Goal: Ask a question

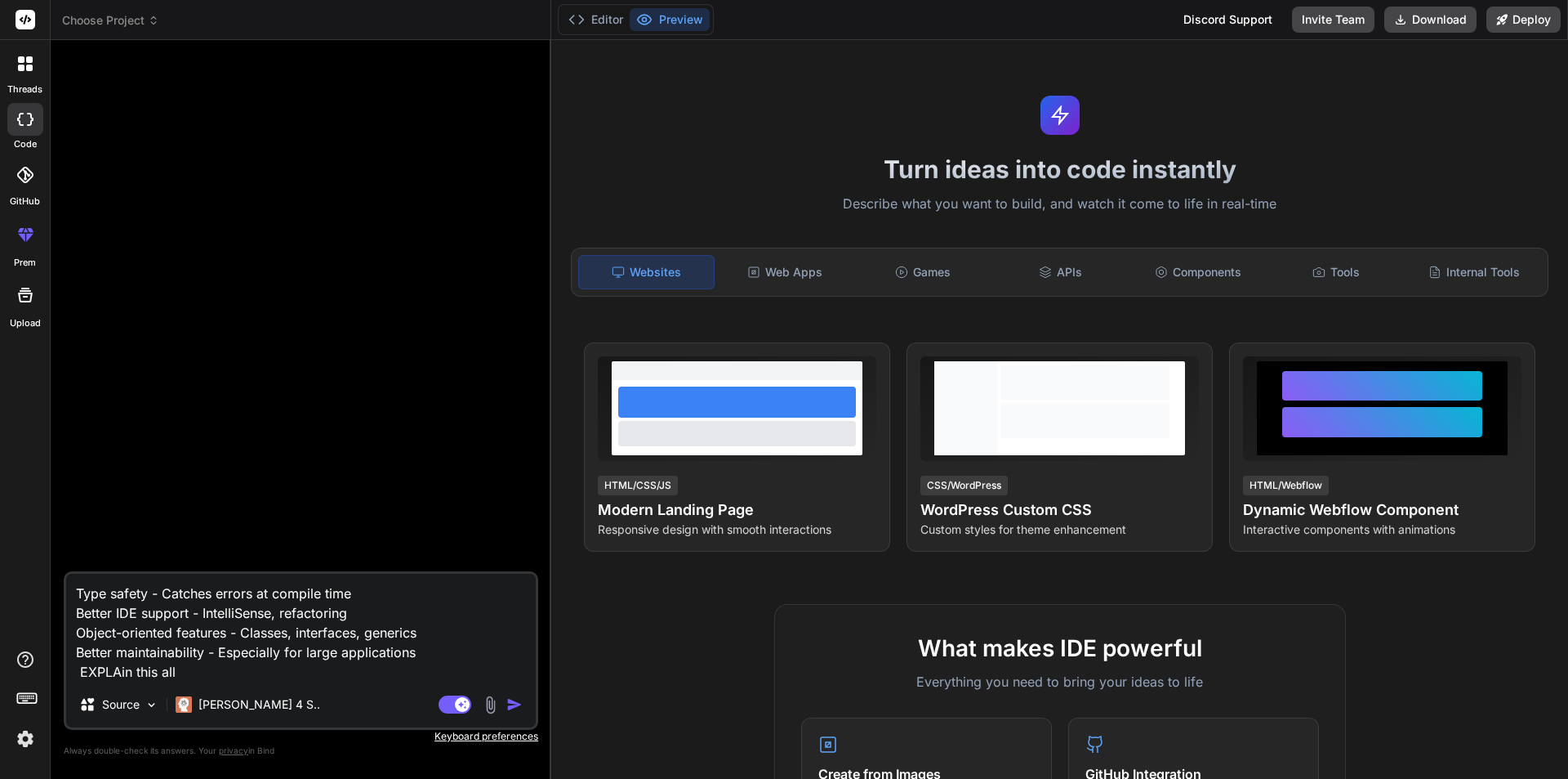
click at [658, 22] on button "Preview" at bounding box center [669, 20] width 80 height 23
click at [30, 26] on rect at bounding box center [25, 19] width 19 height 19
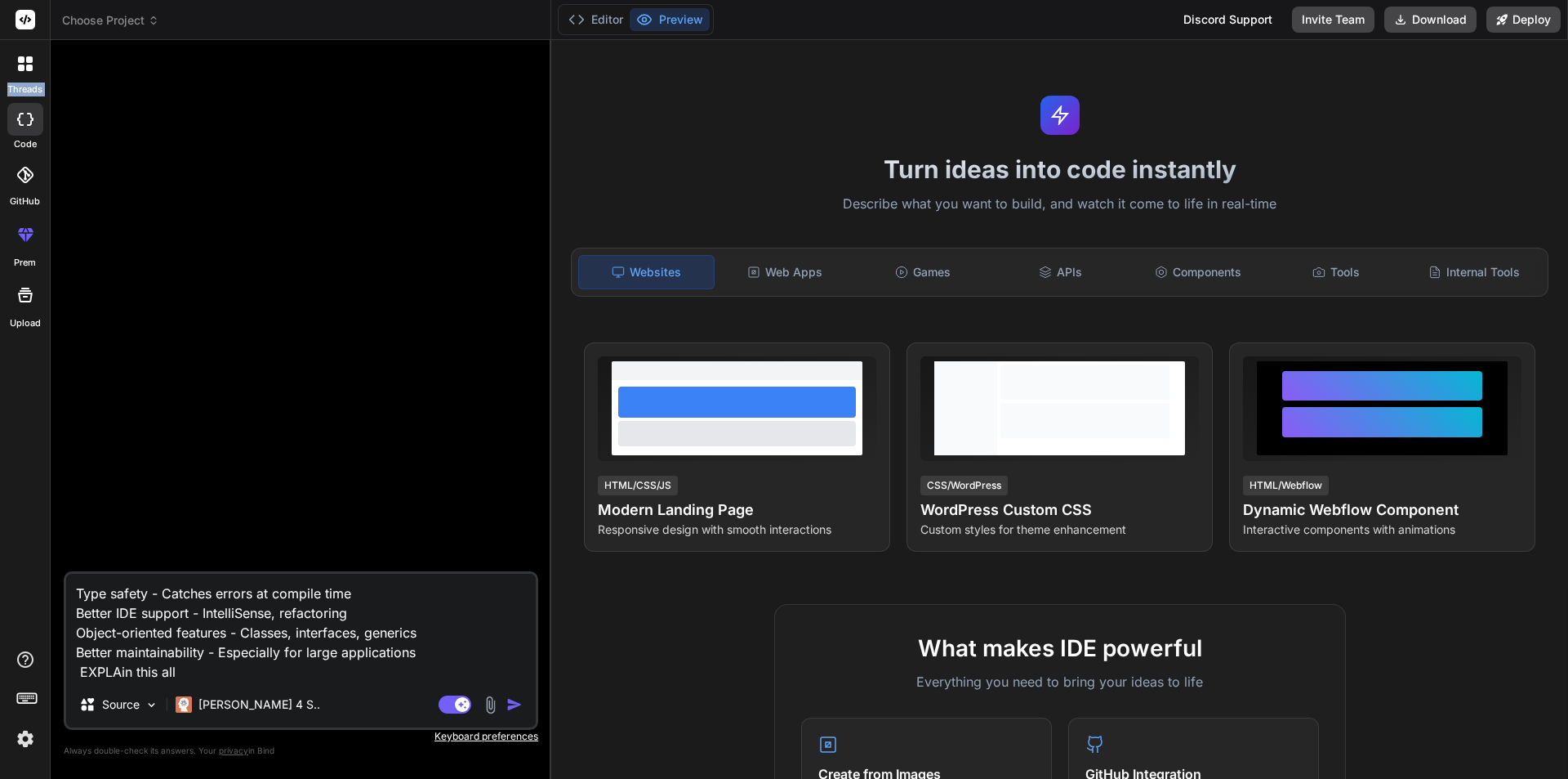
click at [30, 26] on rect at bounding box center [25, 19] width 19 height 19
click at [35, 18] on rect at bounding box center [25, 19] width 19 height 19
click at [16, 247] on div at bounding box center [25, 234] width 39 height 39
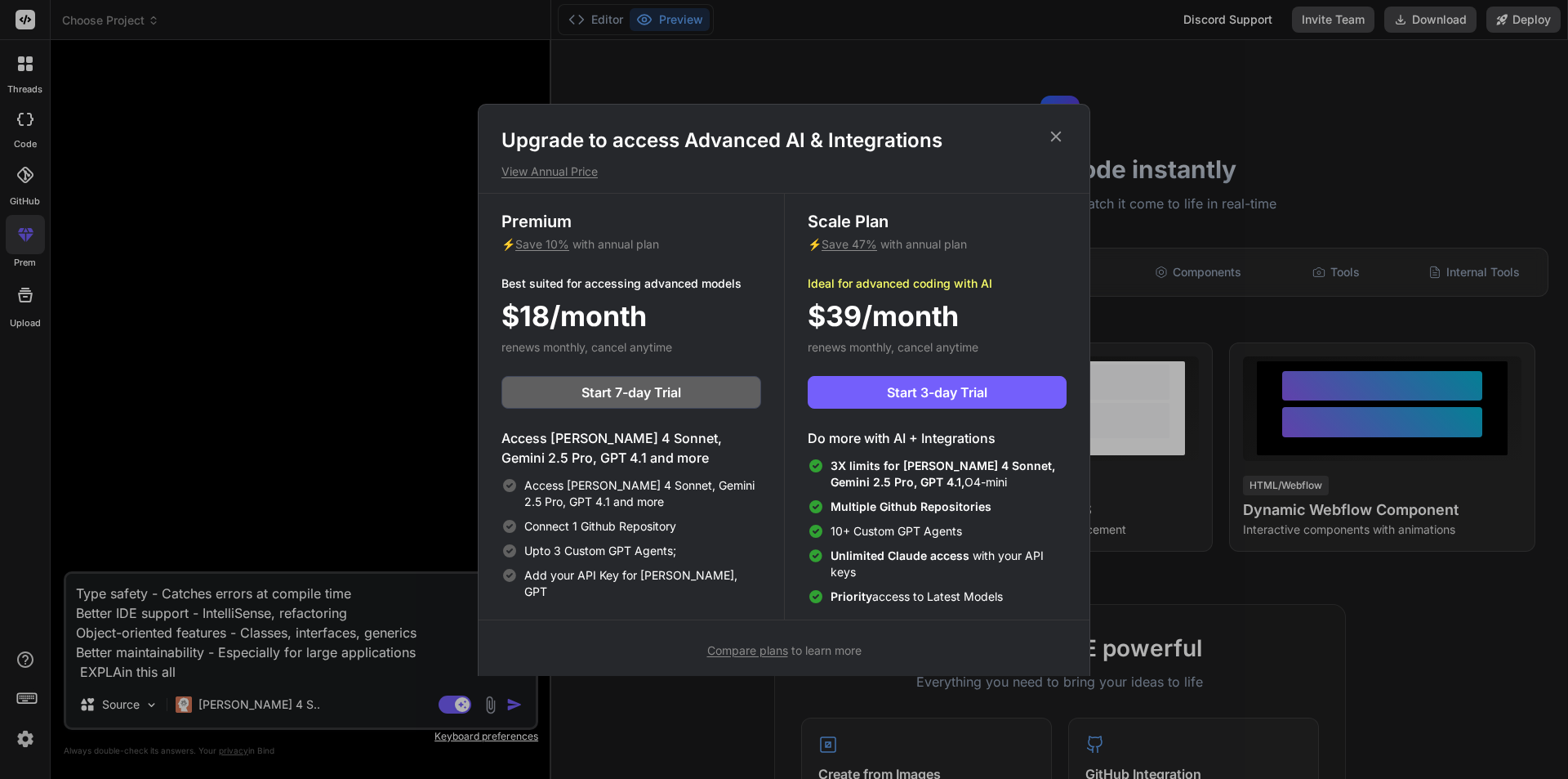
click at [1057, 135] on icon at bounding box center [1056, 135] width 11 height 11
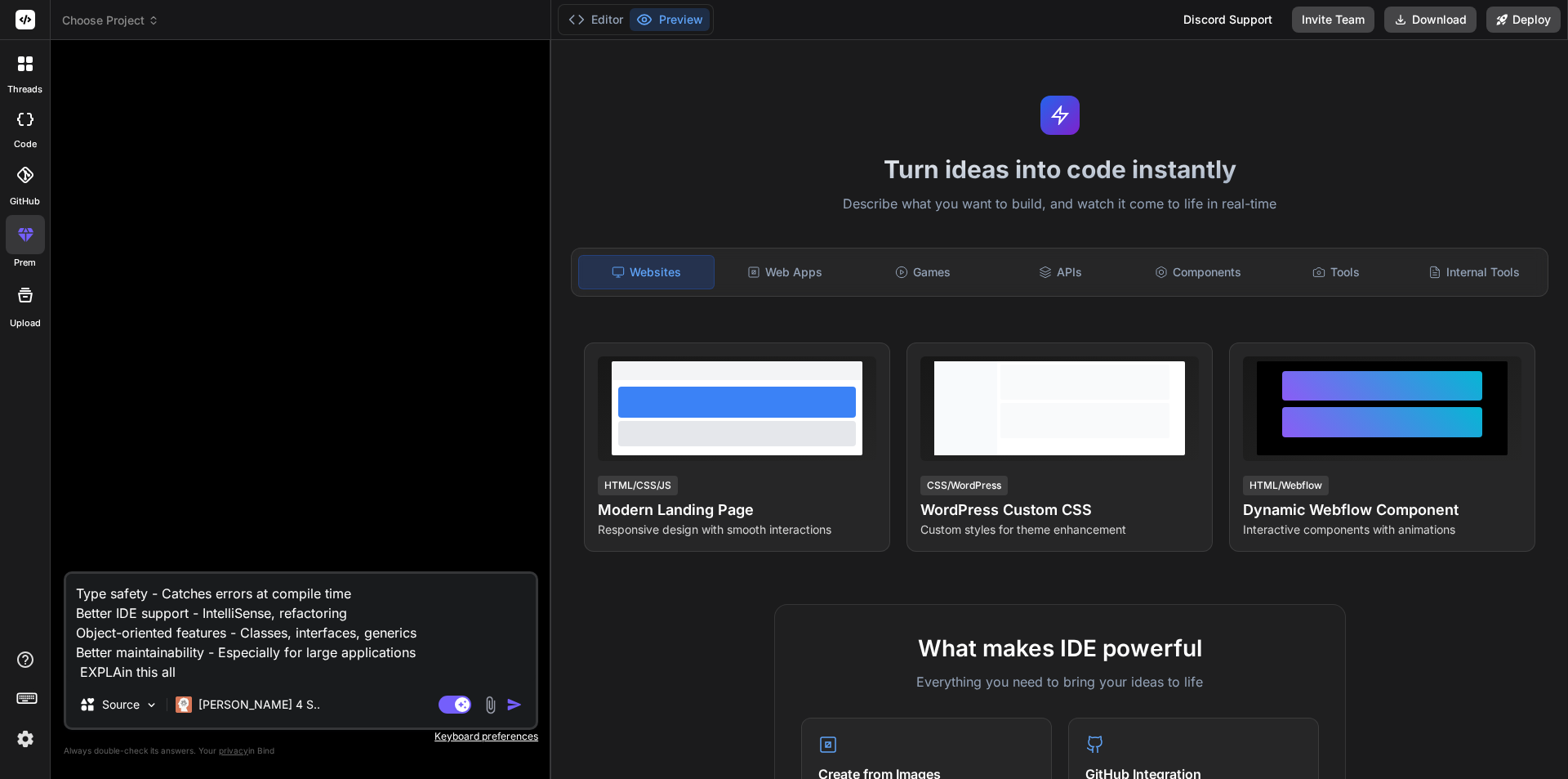
click at [509, 706] on img "button" at bounding box center [514, 704] width 16 height 16
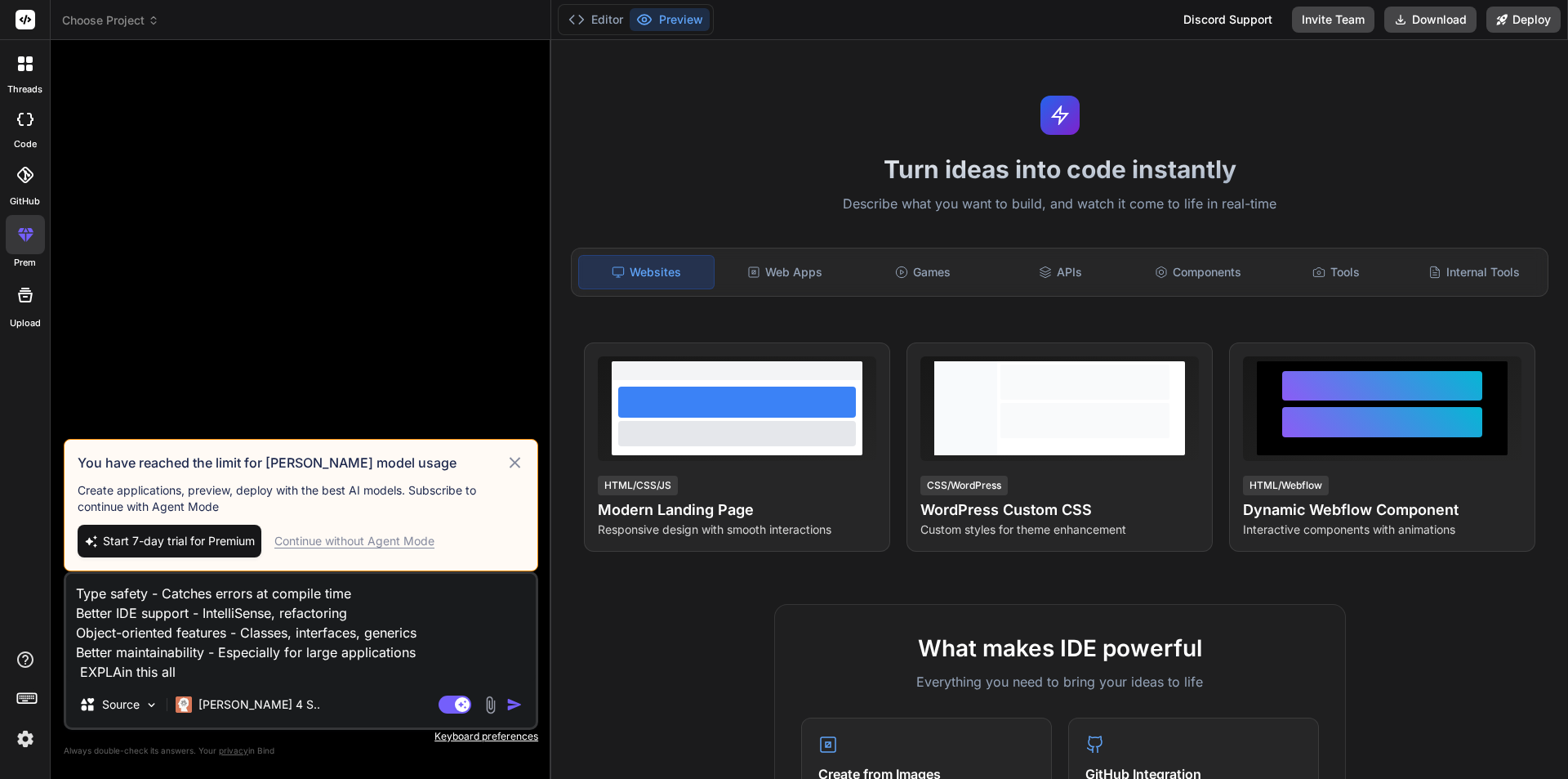
click at [345, 544] on div "Continue without Agent Mode" at bounding box center [354, 541] width 160 height 16
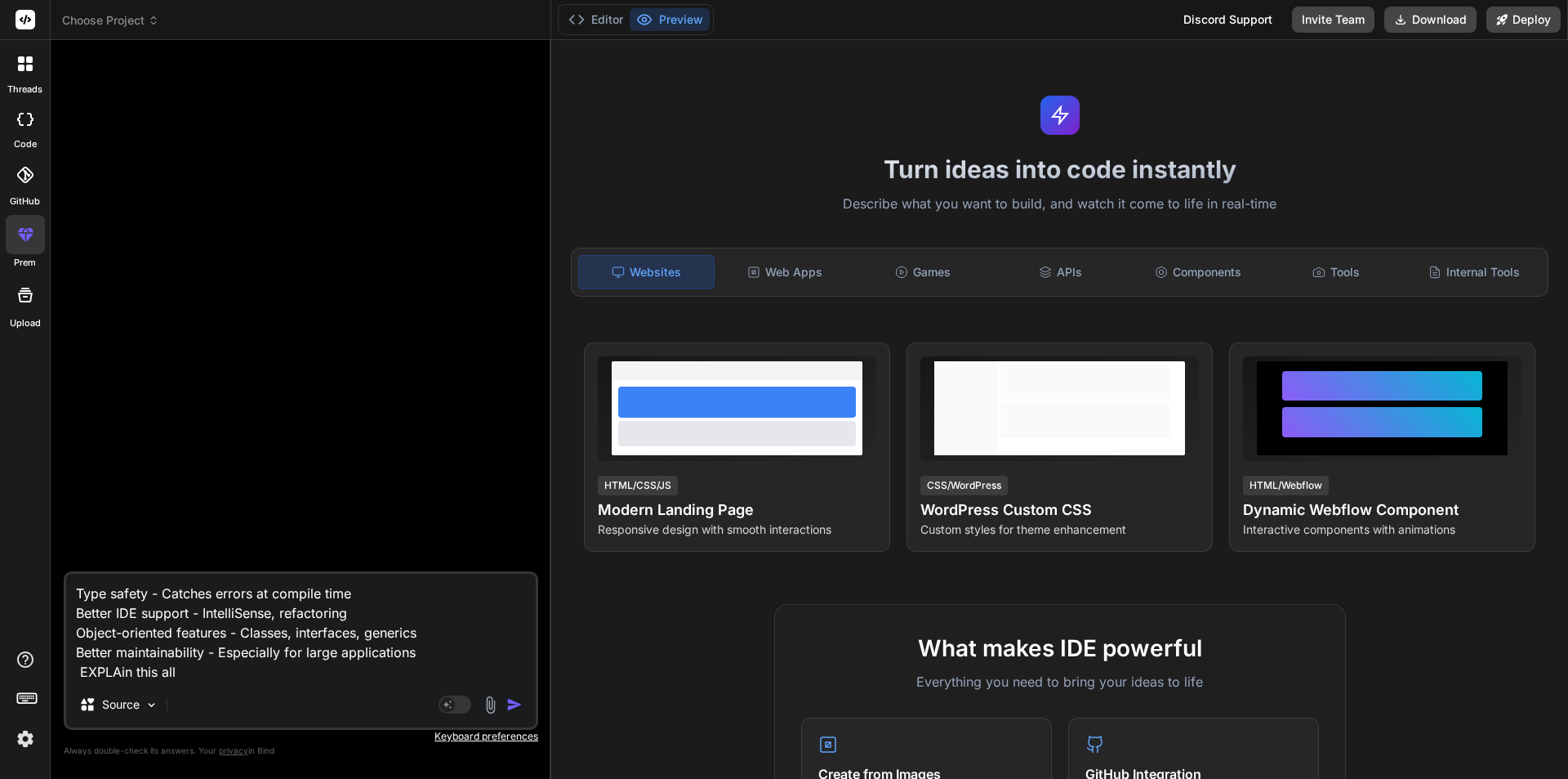
click at [506, 703] on div "Agent Mode. When this toggle is activated, AI automatically makes decisions, re…" at bounding box center [482, 704] width 94 height 19
click at [509, 701] on img "button" at bounding box center [514, 704] width 16 height 16
click at [509, 701] on div "Source" at bounding box center [301, 707] width 470 height 39
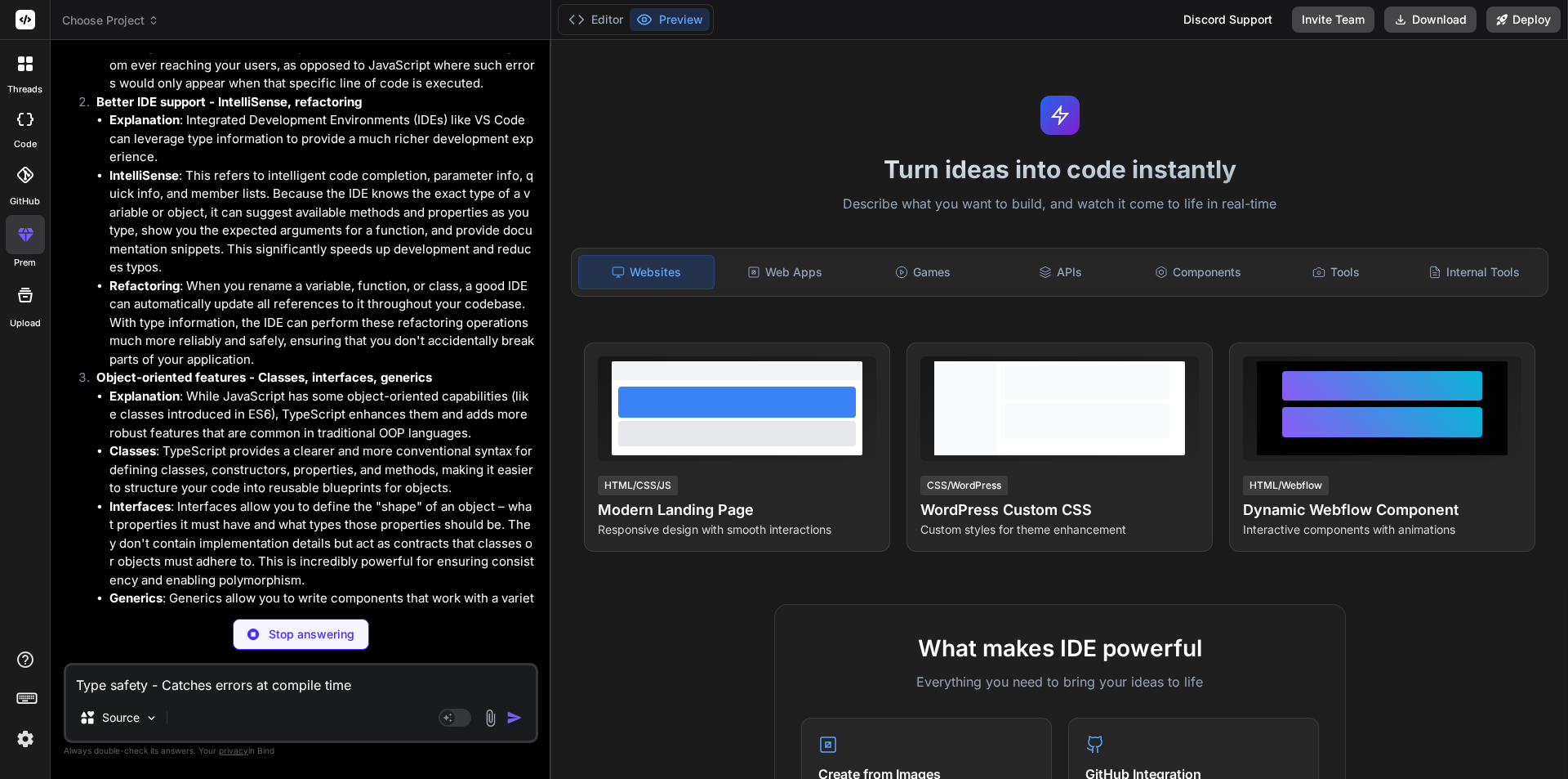
scroll to position [448, 0]
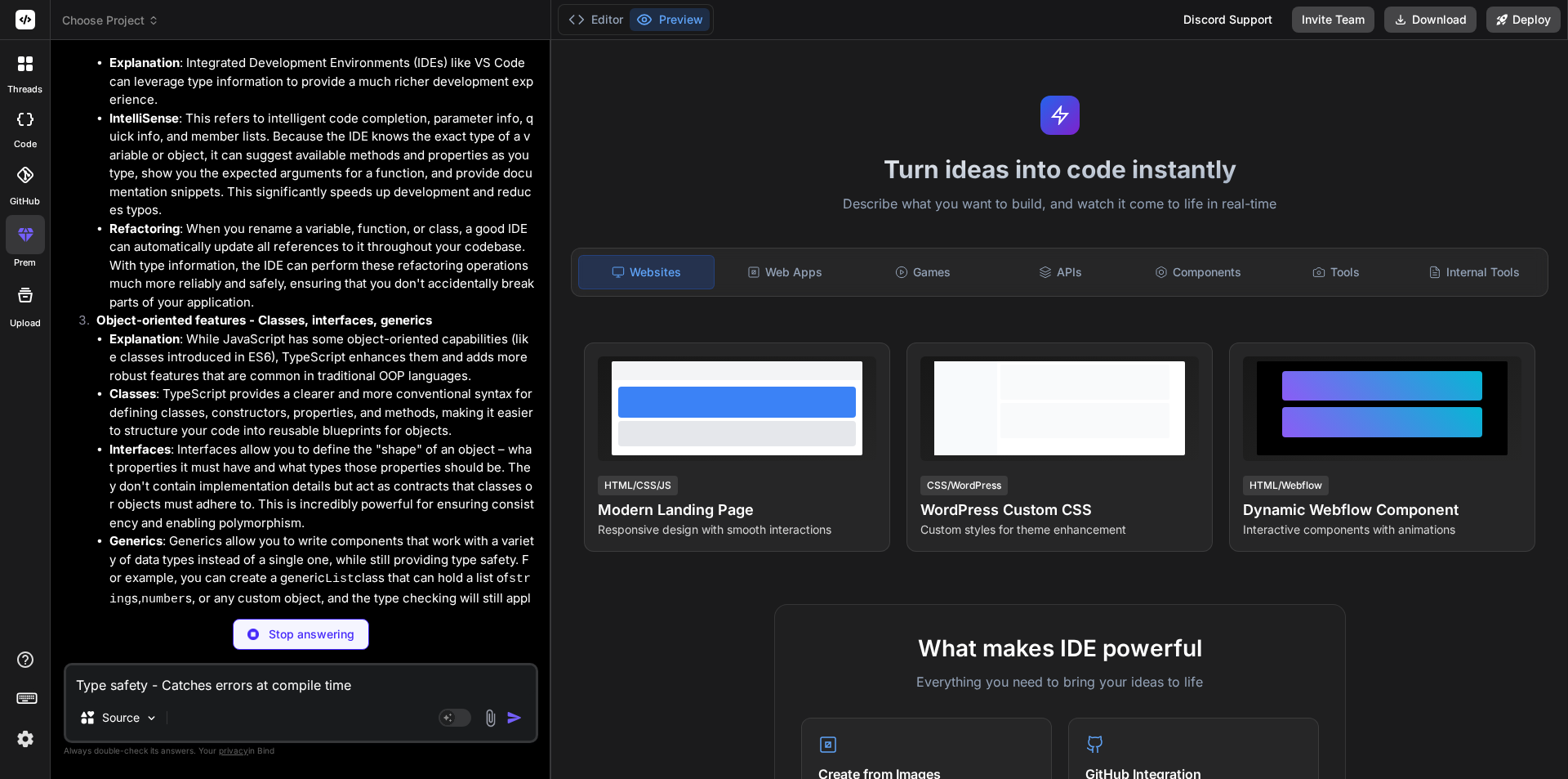
type textarea "x"
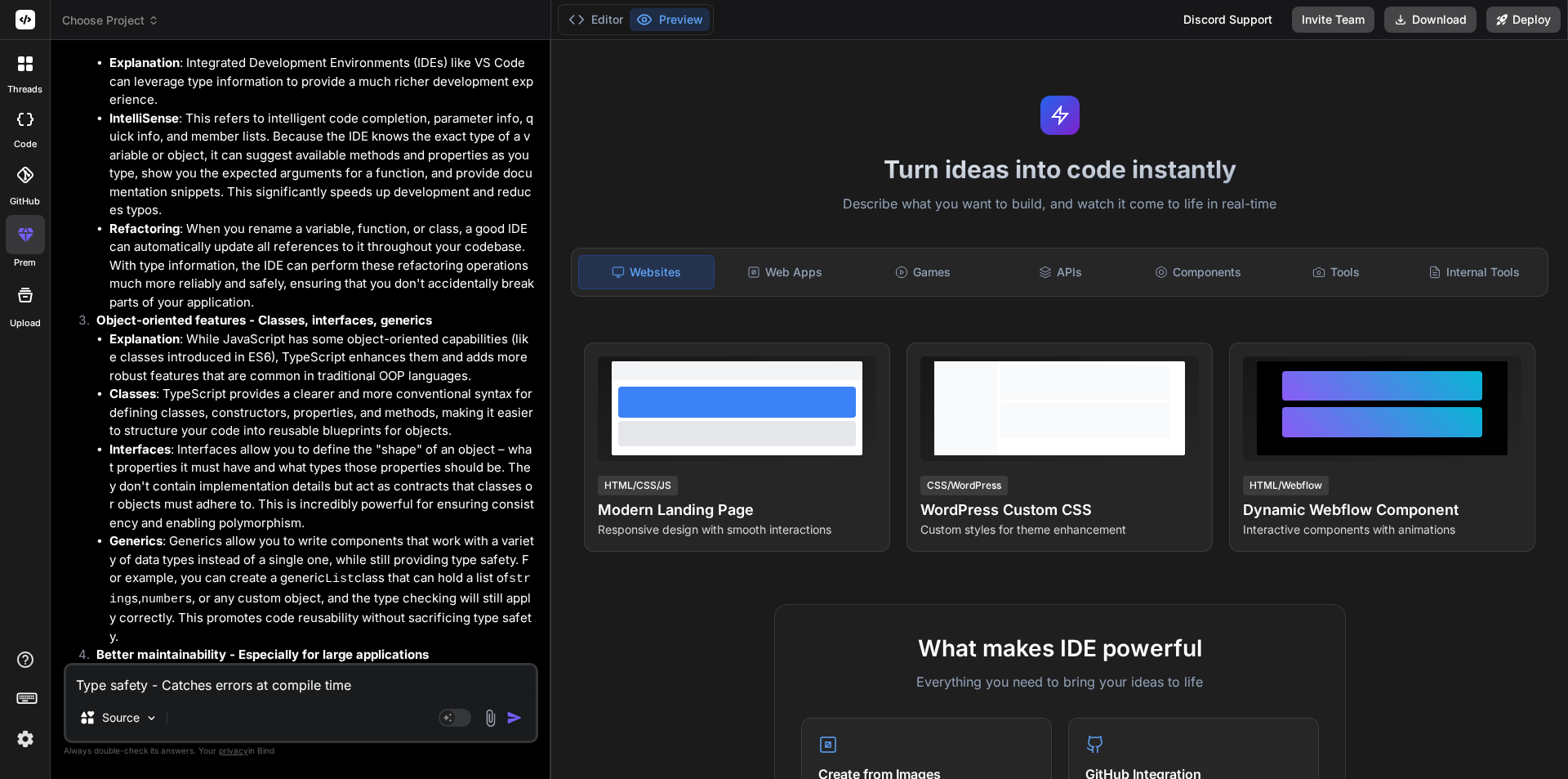
click at [28, 79] on div at bounding box center [26, 63] width 35 height 35
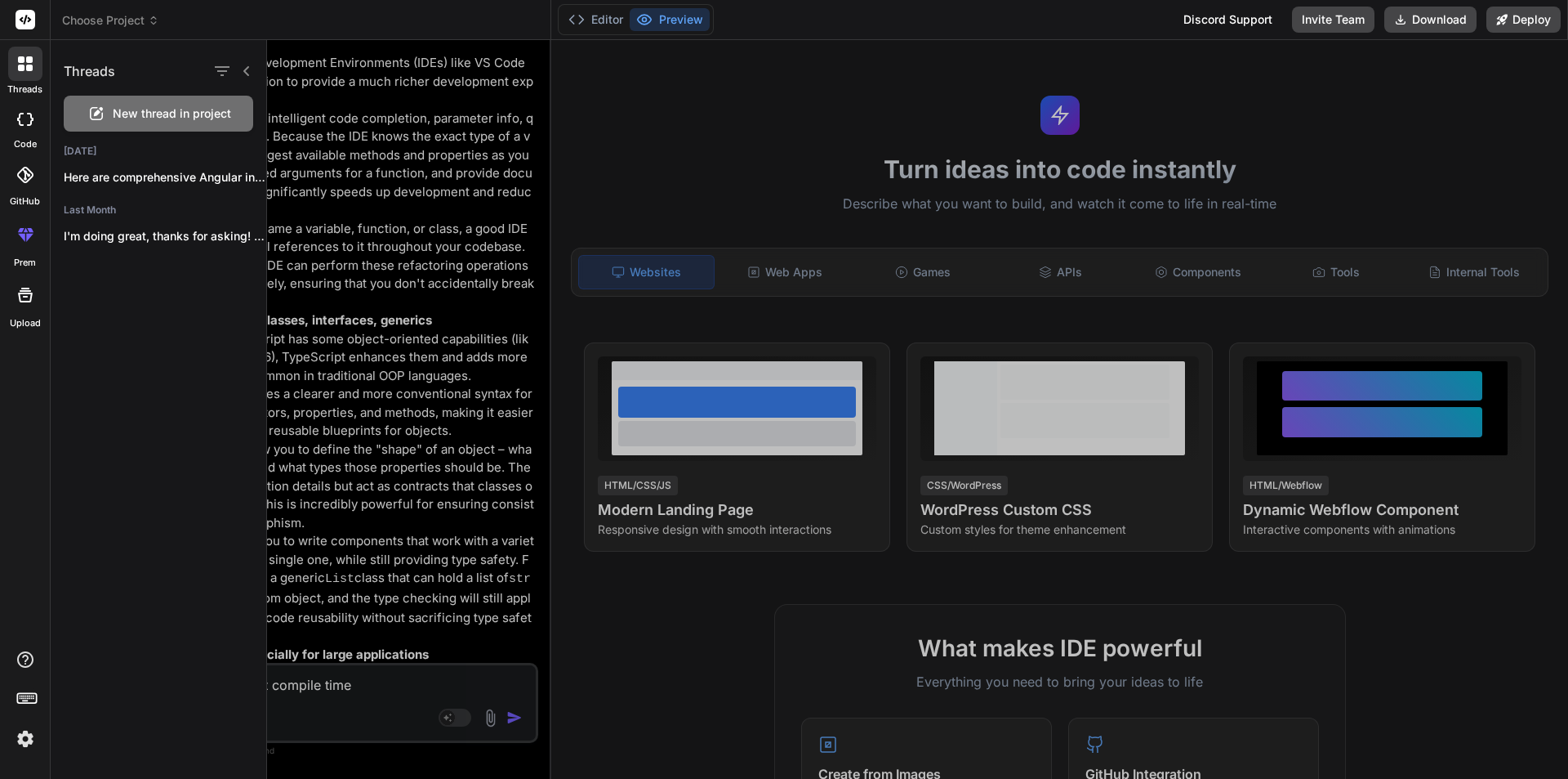
click at [433, 362] on div at bounding box center [917, 409] width 1301 height 739
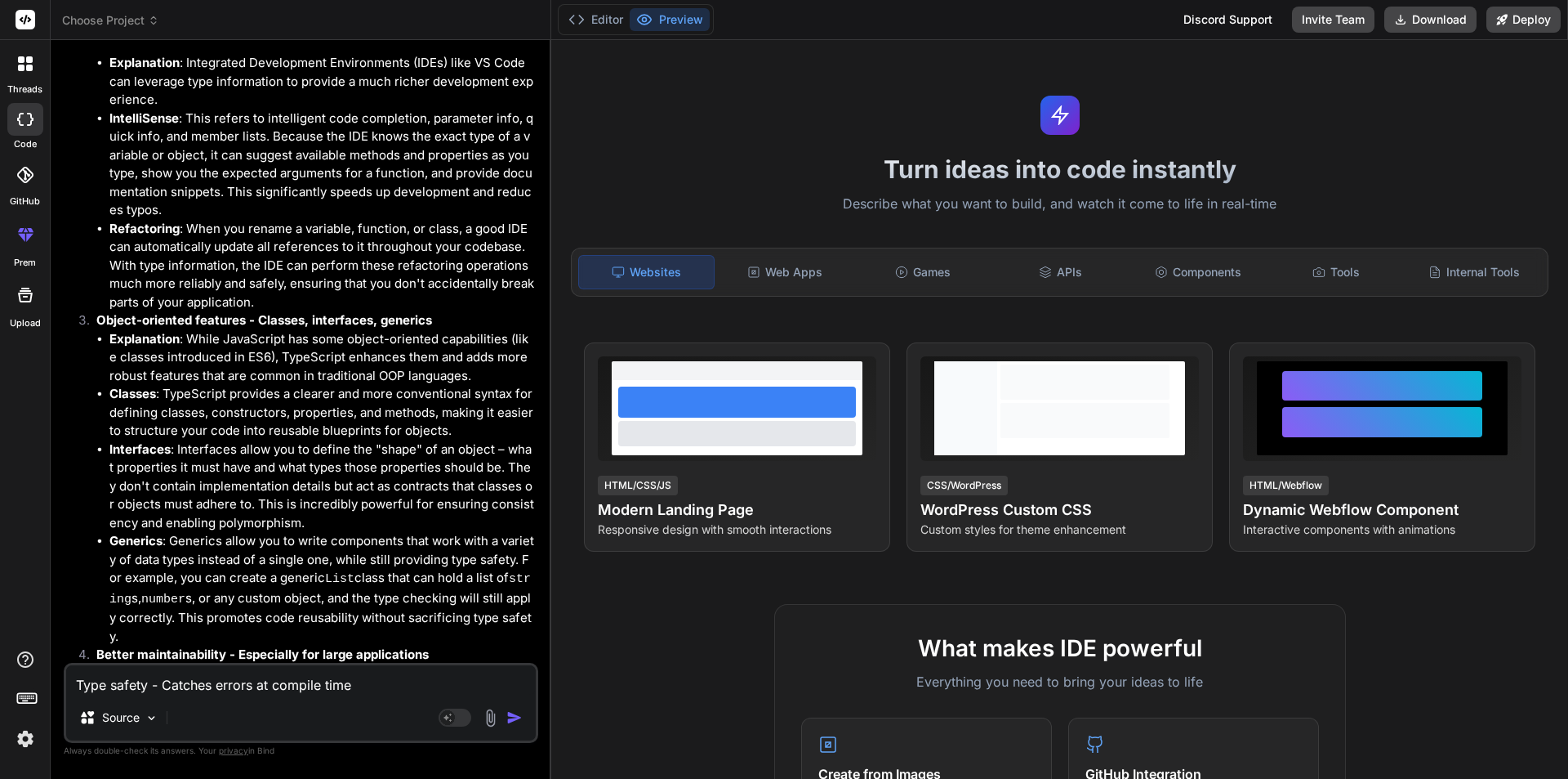
click at [188, 684] on textarea "Type safety - Catches errors at compile time Better IDE support - IntelliSense,…" at bounding box center [301, 679] width 470 height 30
type textarea "g"
type textarea "x"
type textarea "gi"
type textarea "x"
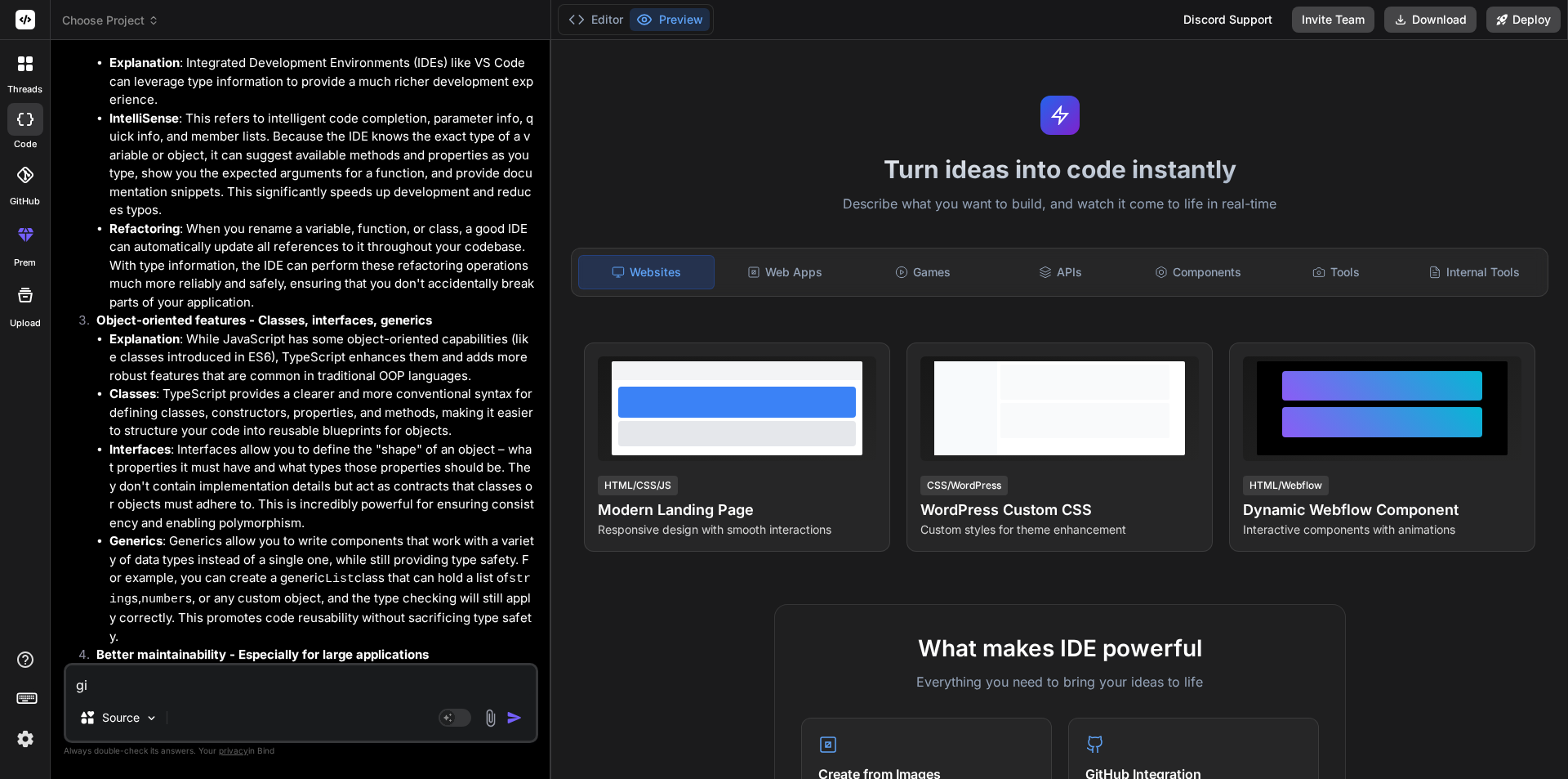
type textarea "giv"
type textarea "x"
type textarea "give"
type textarea "x"
type textarea "give"
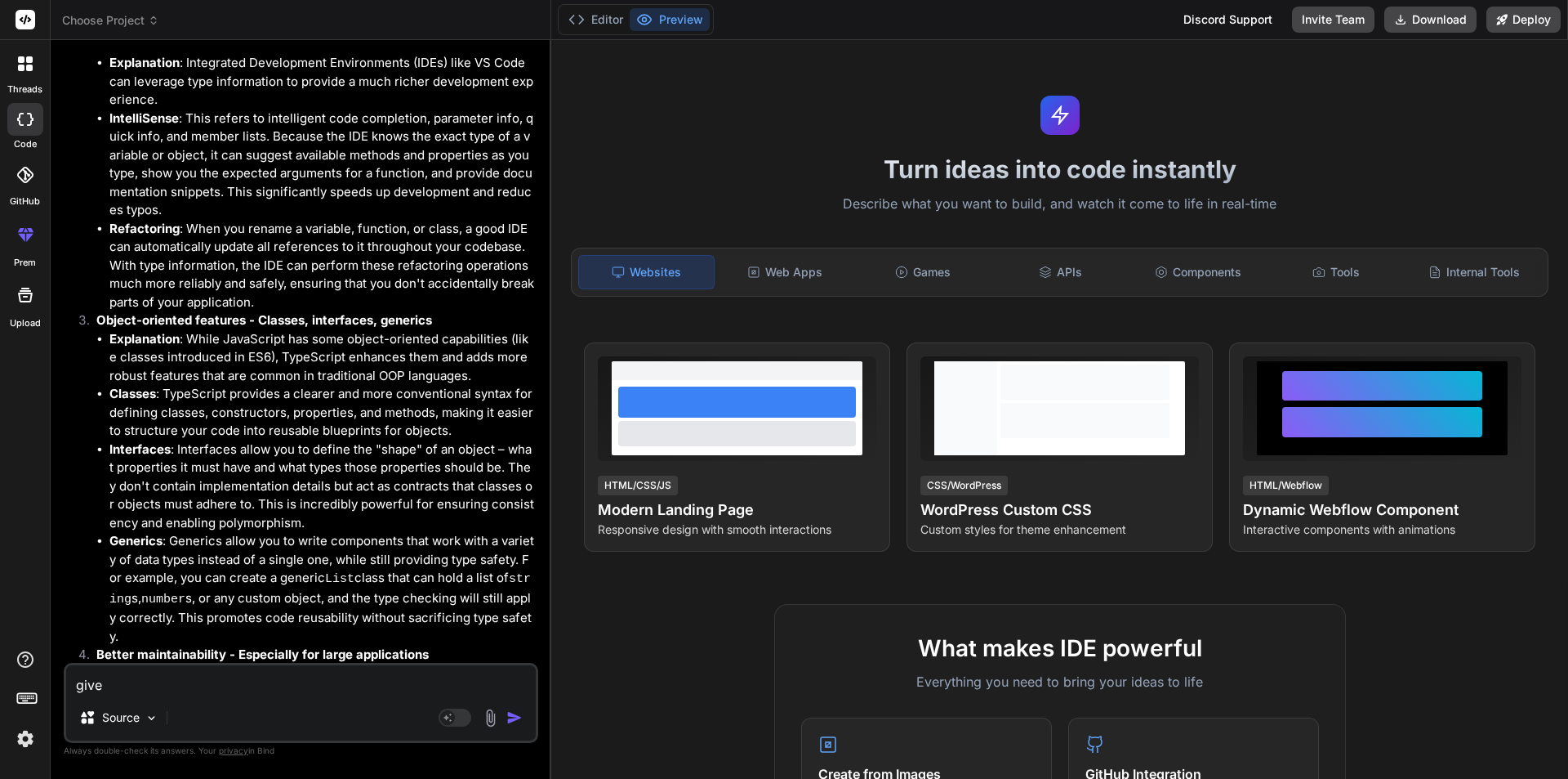
type textarea "x"
type textarea "give a"
type textarea "x"
type textarea "give an"
type textarea "x"
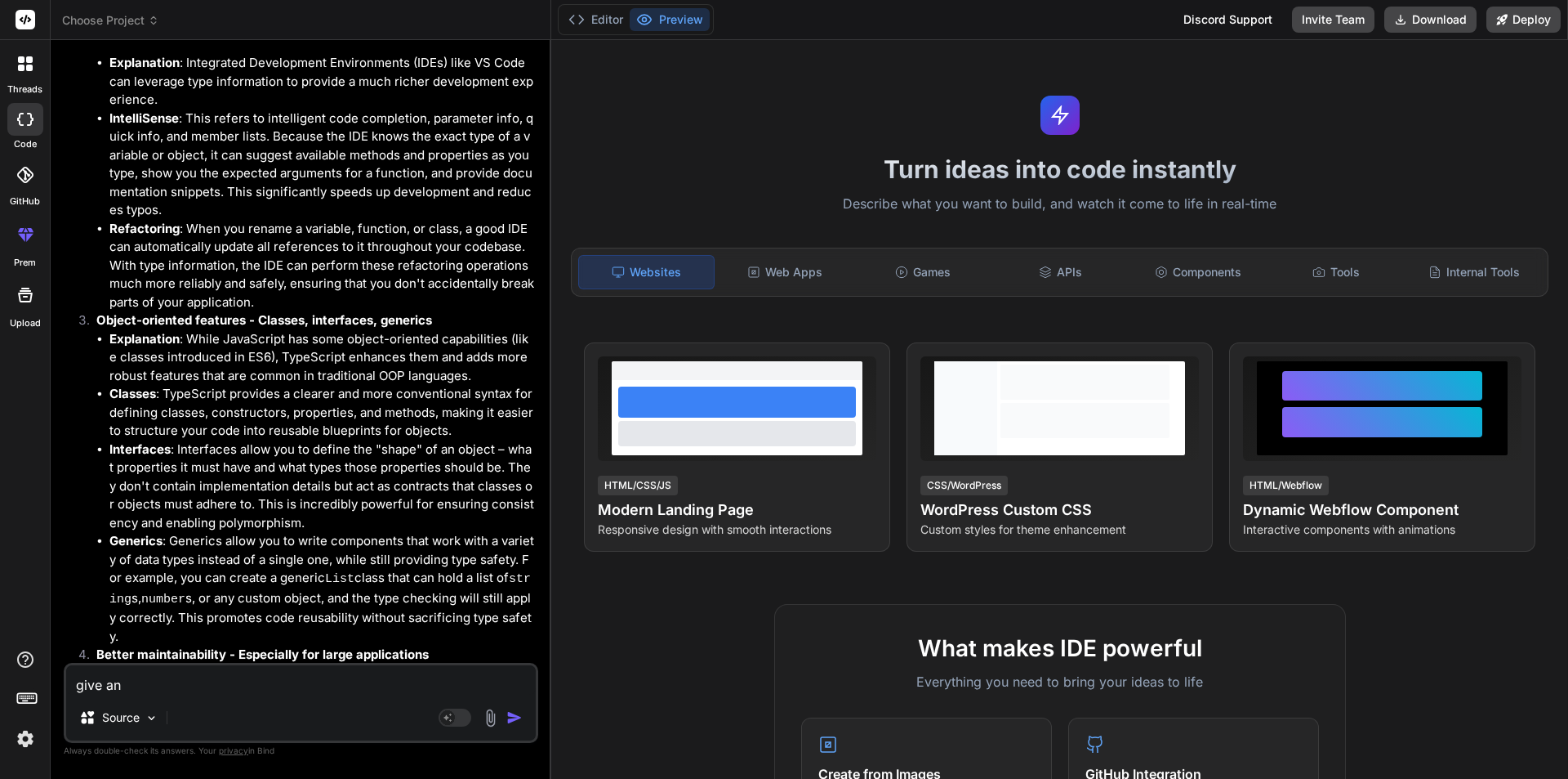
type textarea "give ang"
type textarea "x"
type textarea "give angu"
type textarea "x"
type textarea "give angul"
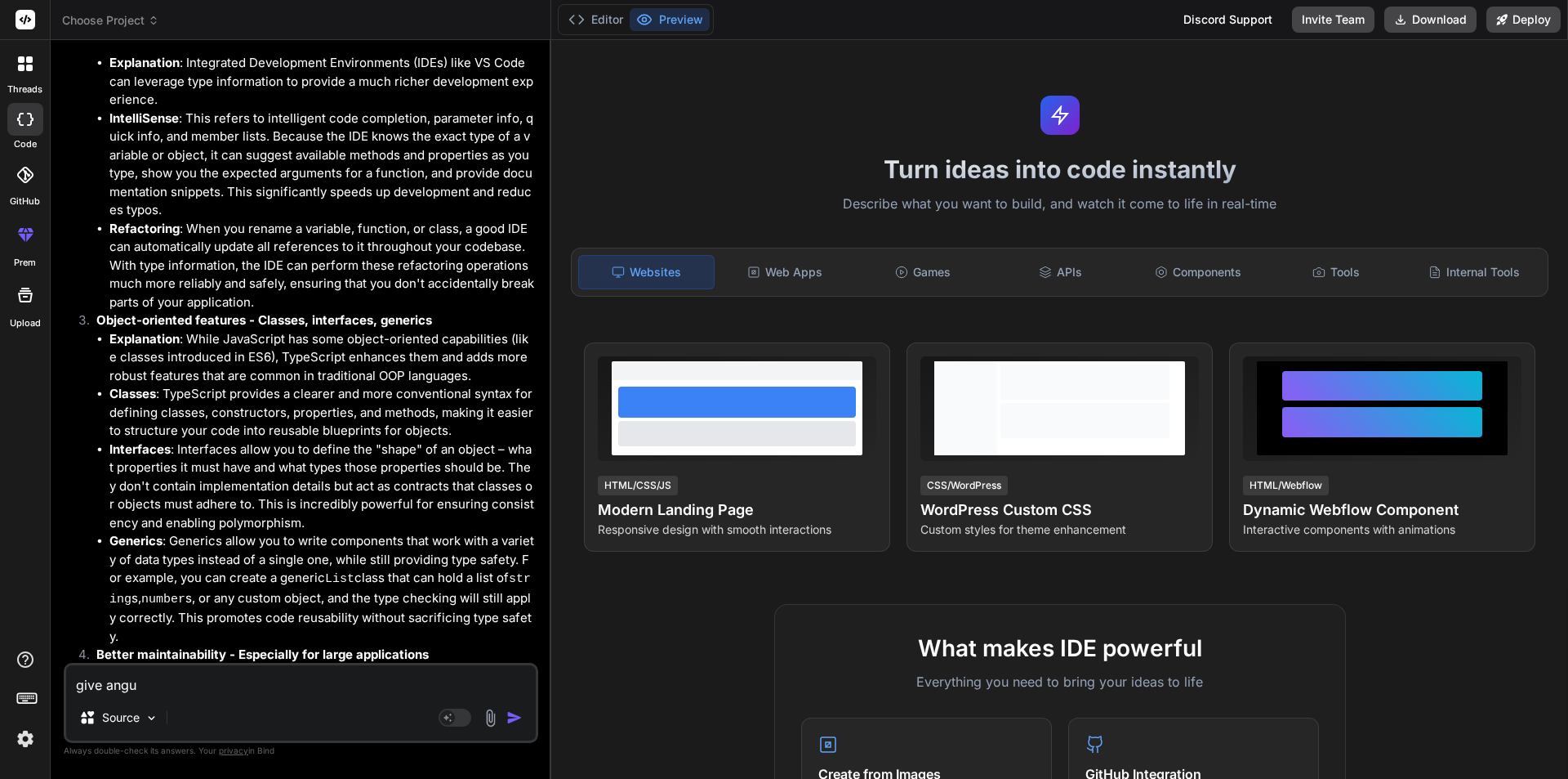
type textarea "x"
type textarea "give angula"
type textarea "x"
type textarea "give angular"
type textarea "x"
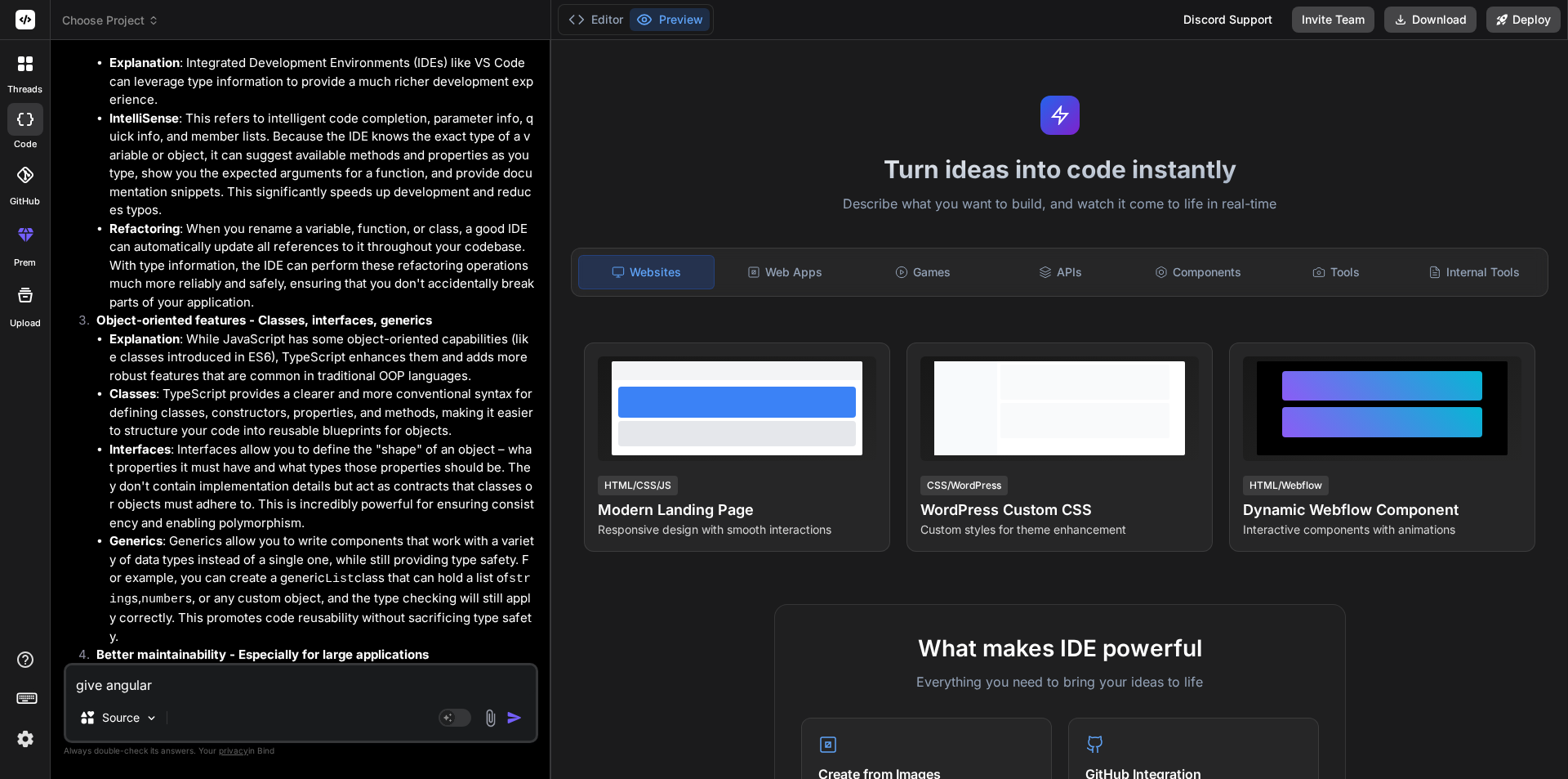
type textarea "give angular"
type textarea "x"
type textarea "give angular i"
type textarea "x"
type textarea "give angular in"
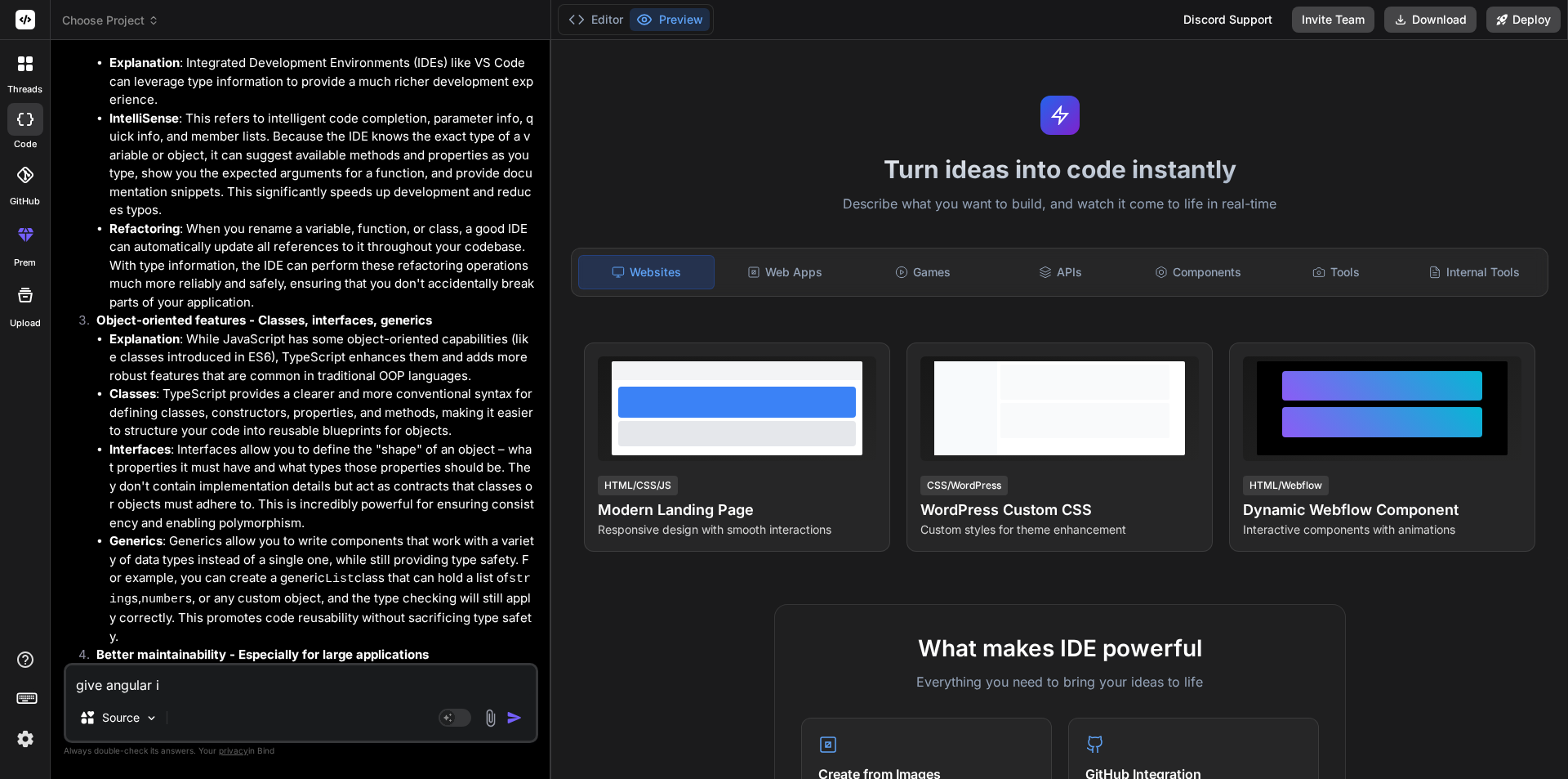
type textarea "x"
type textarea "give angular int"
type textarea "x"
type textarea "give angular inte"
type textarea "x"
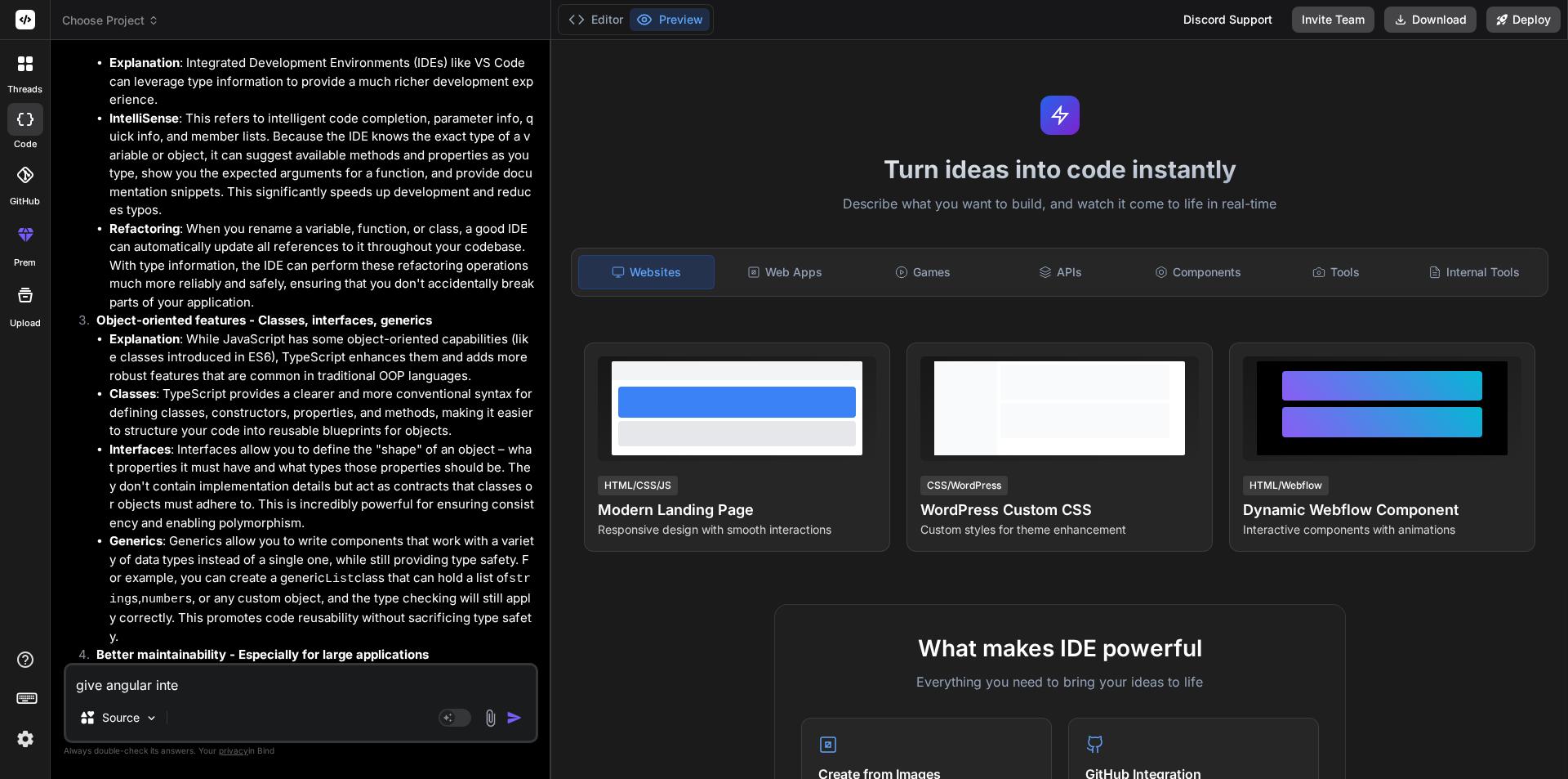
type textarea "give angular inter"
type textarea "x"
type textarea "give angular interw"
type textarea "x"
type textarea "give angular interwi"
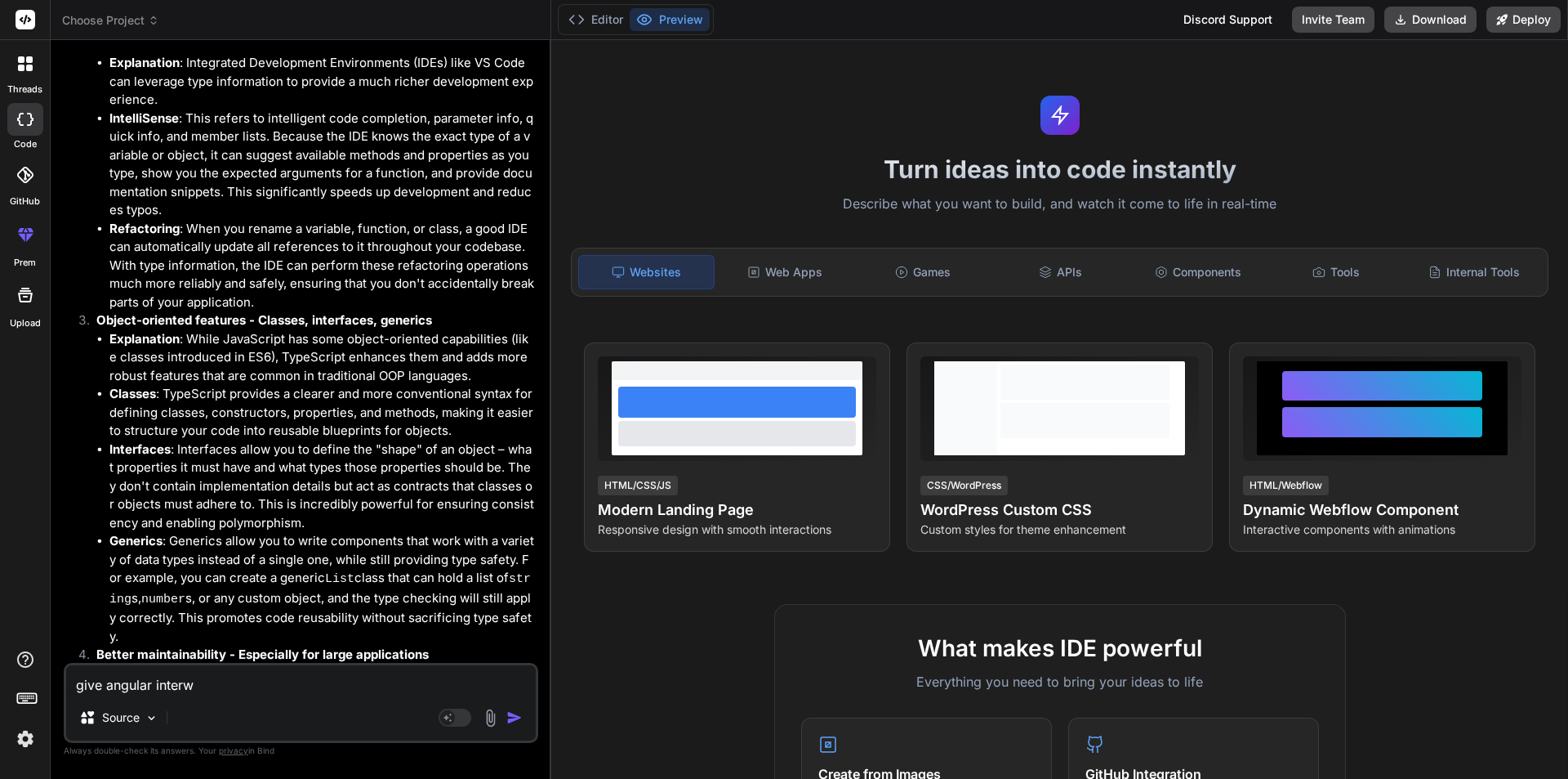
type textarea "x"
type textarea "give angular interwie"
type textarea "x"
type textarea "give angular interwiew"
type textarea "x"
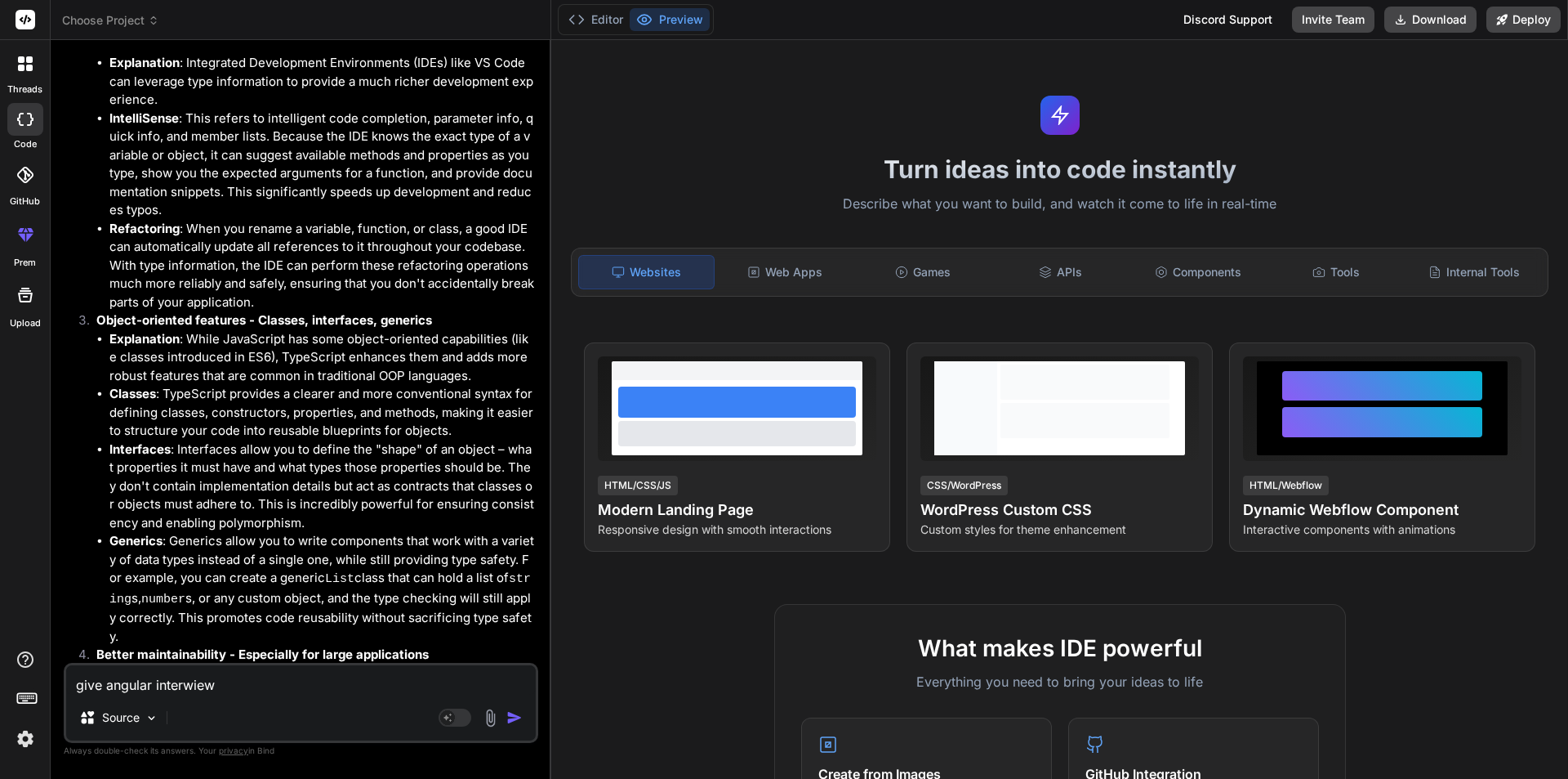
type textarea "give angular interwiew"
type textarea "x"
type textarea "give angular interwiew q"
type textarea "x"
type textarea "give angular interwiew qu"
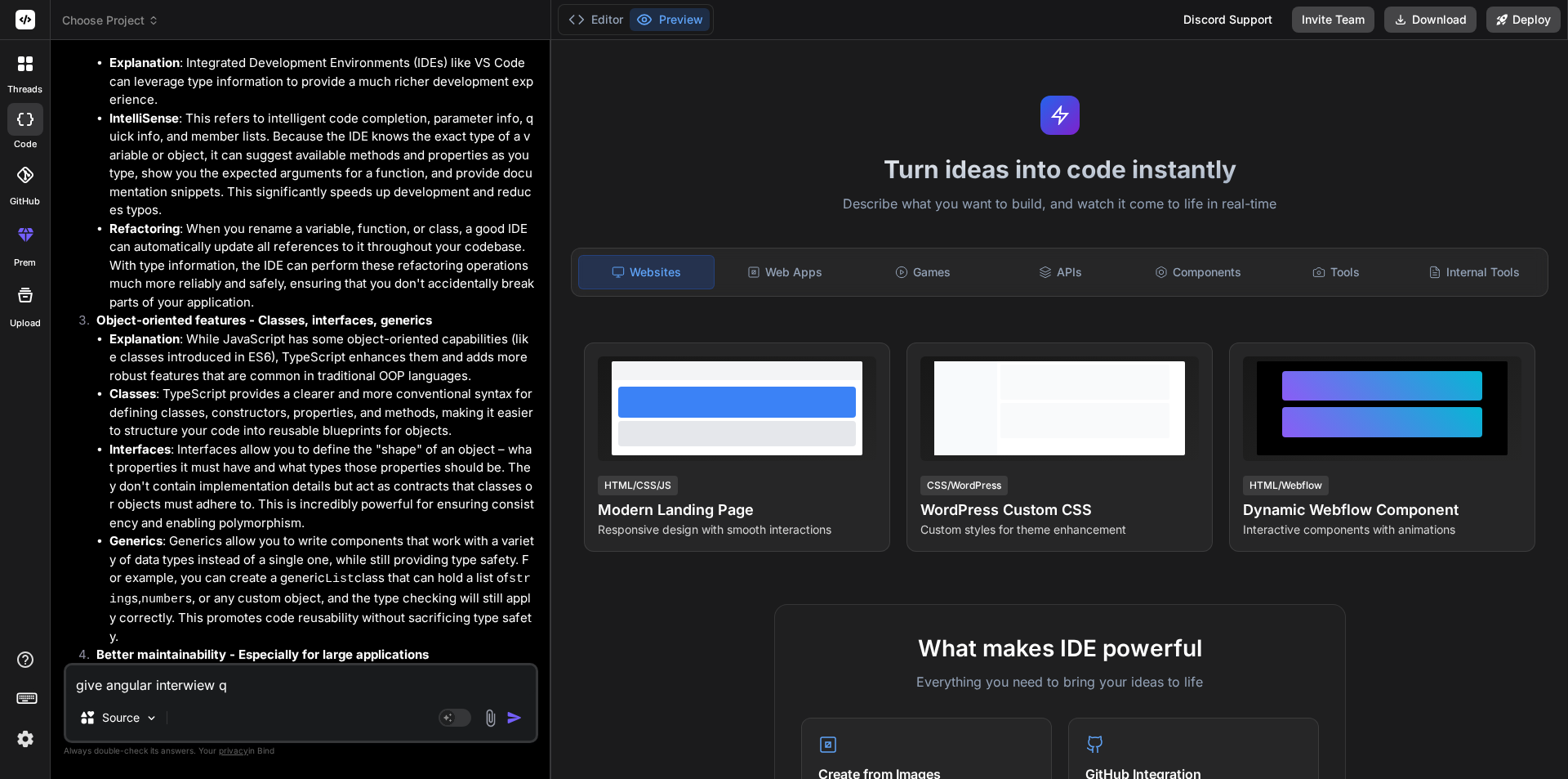
type textarea "x"
type textarea "give angular interwiew que"
type textarea "x"
type textarea "give angular interwiew ques"
type textarea "x"
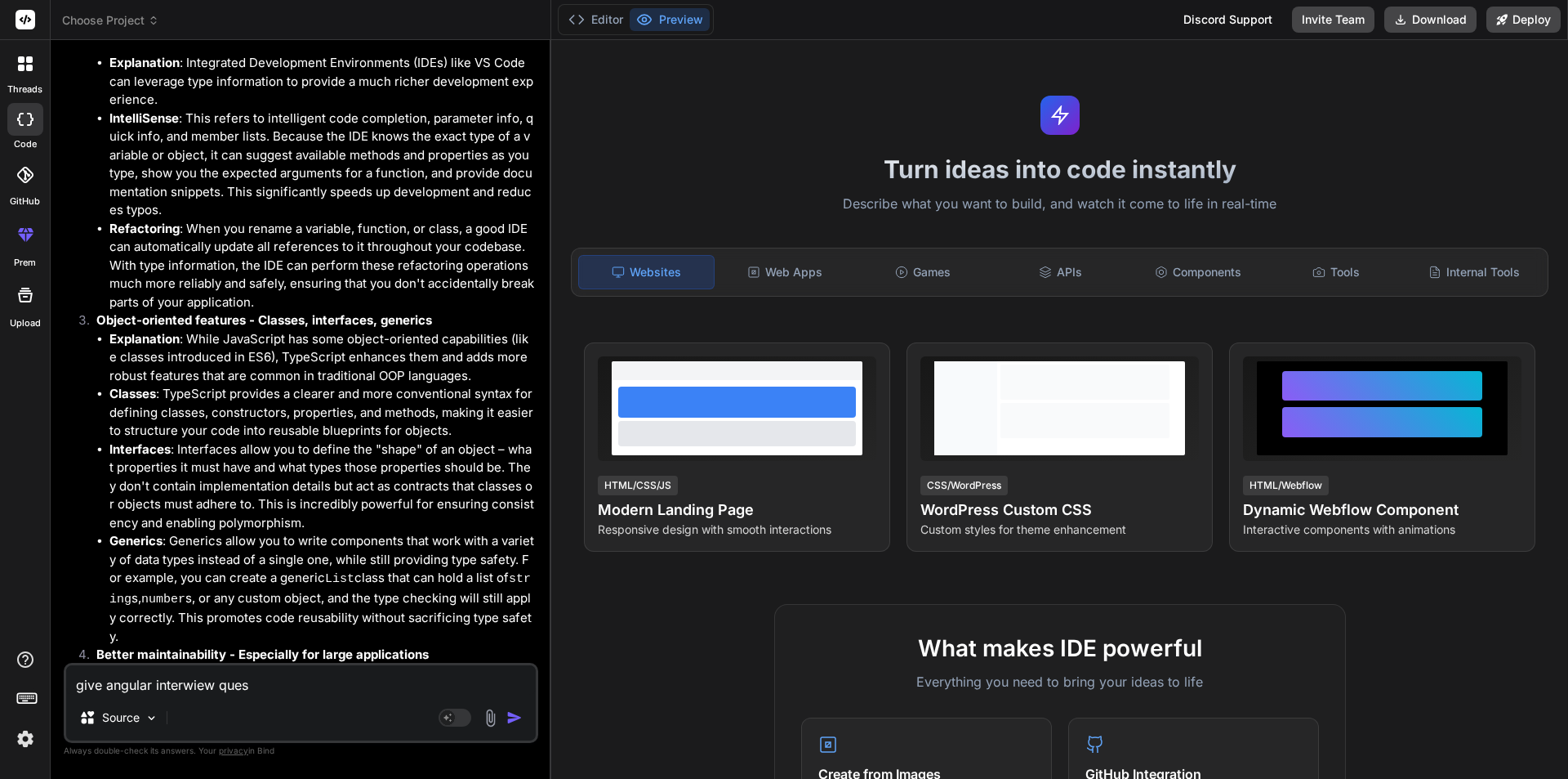
type textarea "give angular interwiew quest"
type textarea "x"
type textarea "give angular interwiew questi"
type textarea "x"
type textarea "give angular interwiew questio"
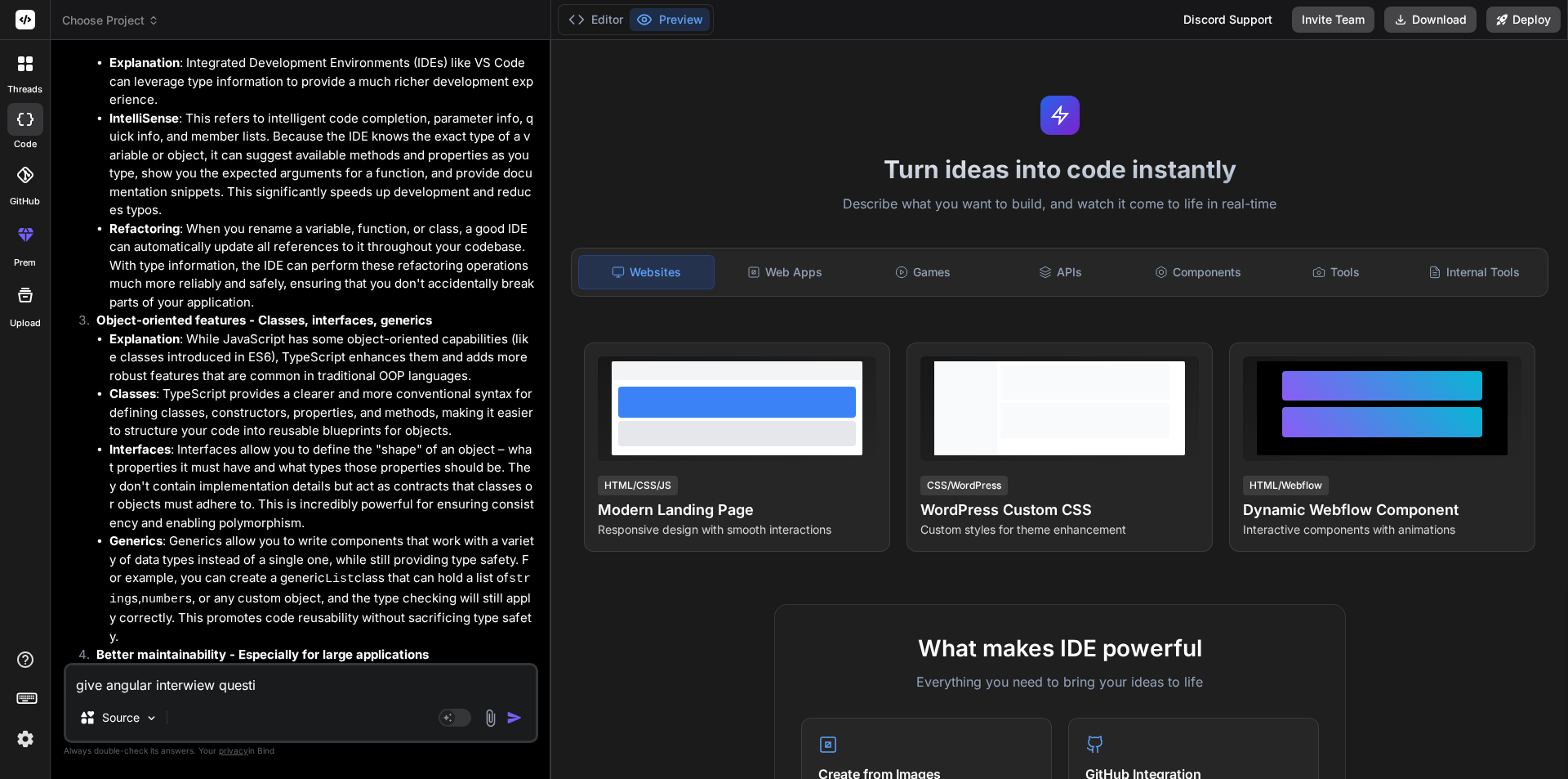
type textarea "x"
type textarea "give angular interwiew question"
type textarea "x"
type textarea "give angular interwiew question"
type textarea "x"
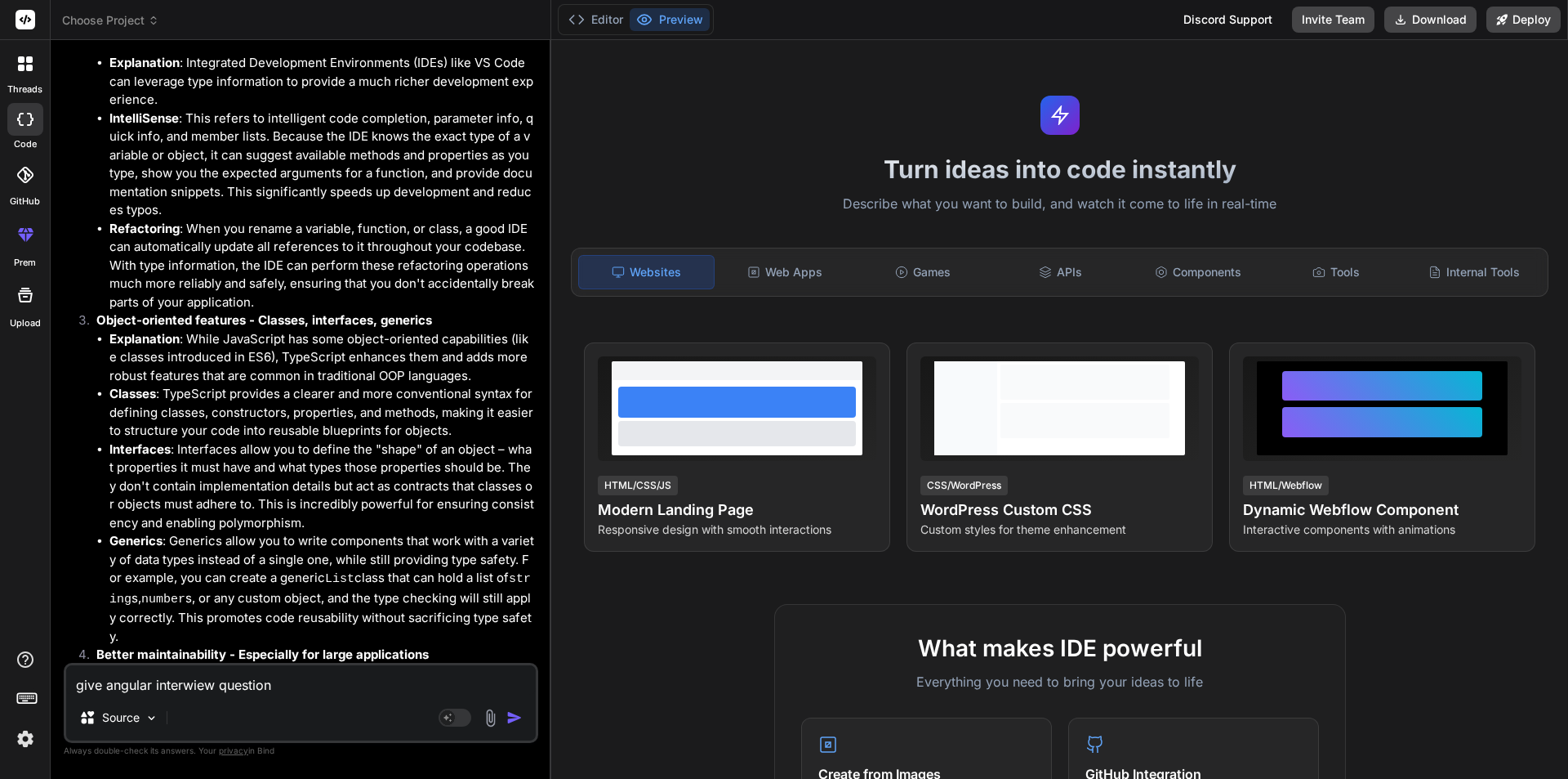
type textarea "give angular interwiew question a"
type textarea "x"
type textarea "give angular interwiew question an"
type textarea "x"
type textarea "give angular interwiew question ans"
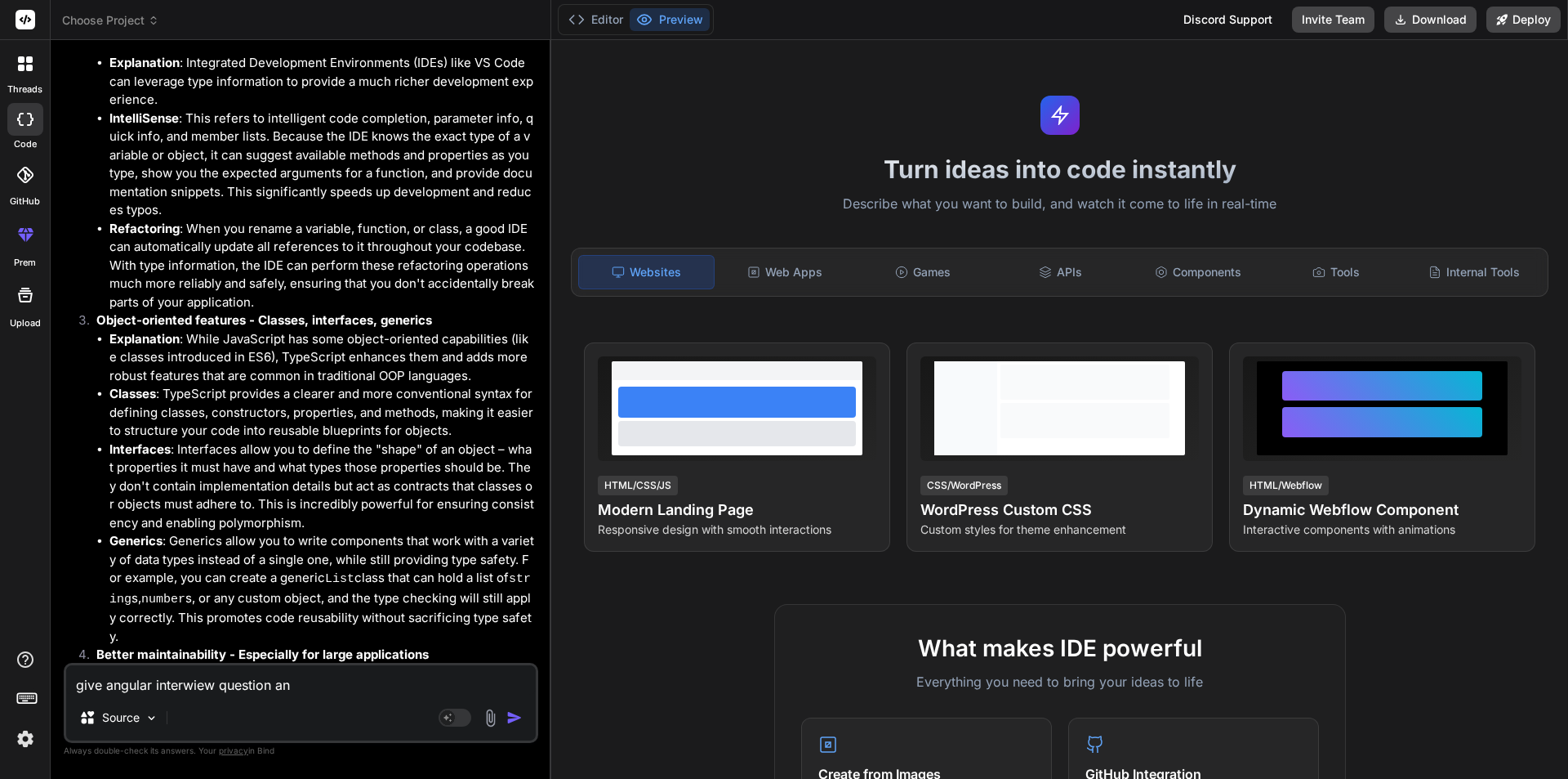
type textarea "x"
type textarea "give angular interwiew question answ"
type textarea "x"
type textarea "give angular interwiew question answe"
type textarea "x"
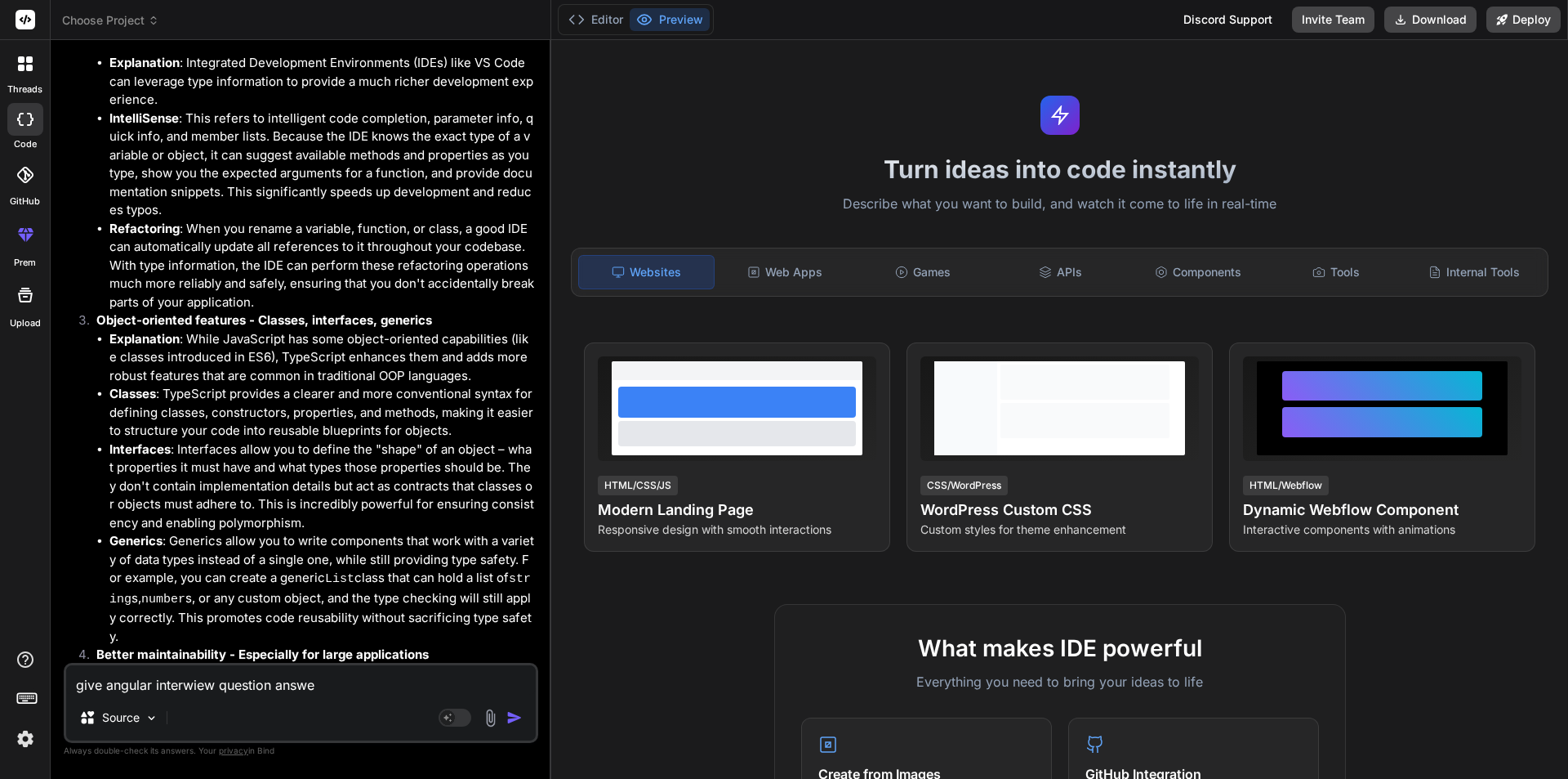
type textarea "give angular interwiew question answer"
type textarea "x"
type textarea "give angular interwiew question answer"
type textarea "x"
type textarea "give angular interwiew question answer f"
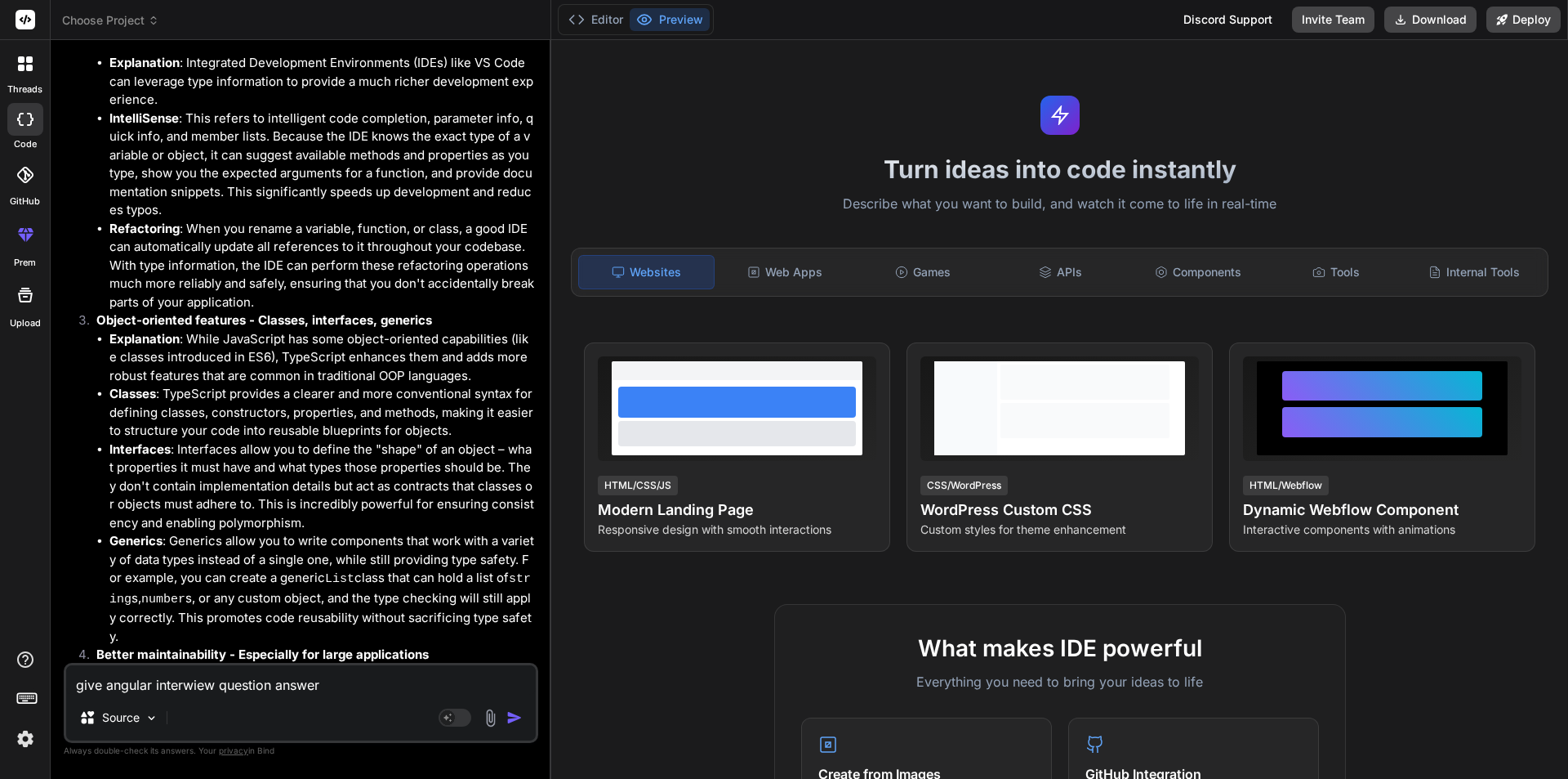
type textarea "x"
type textarea "give angular interwiew question answer fo"
type textarea "x"
type textarea "give angular interwiew question answer for"
type textarea "x"
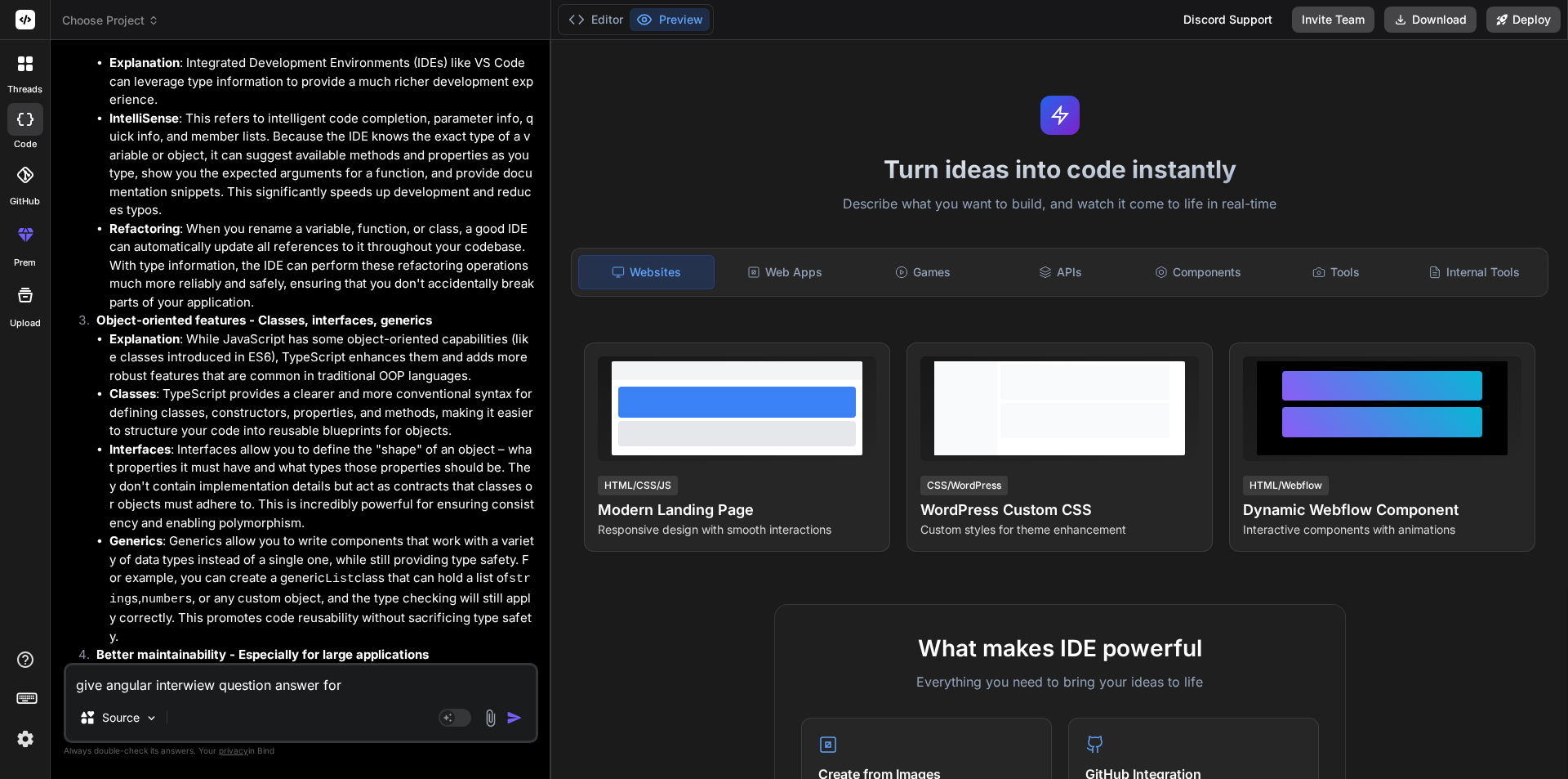
type textarea "give angular interwiew question answer for"
type textarea "x"
type textarea "give angular interwiew question answer for t"
type textarea "x"
type textarea "give angular interwiew question answer for tw"
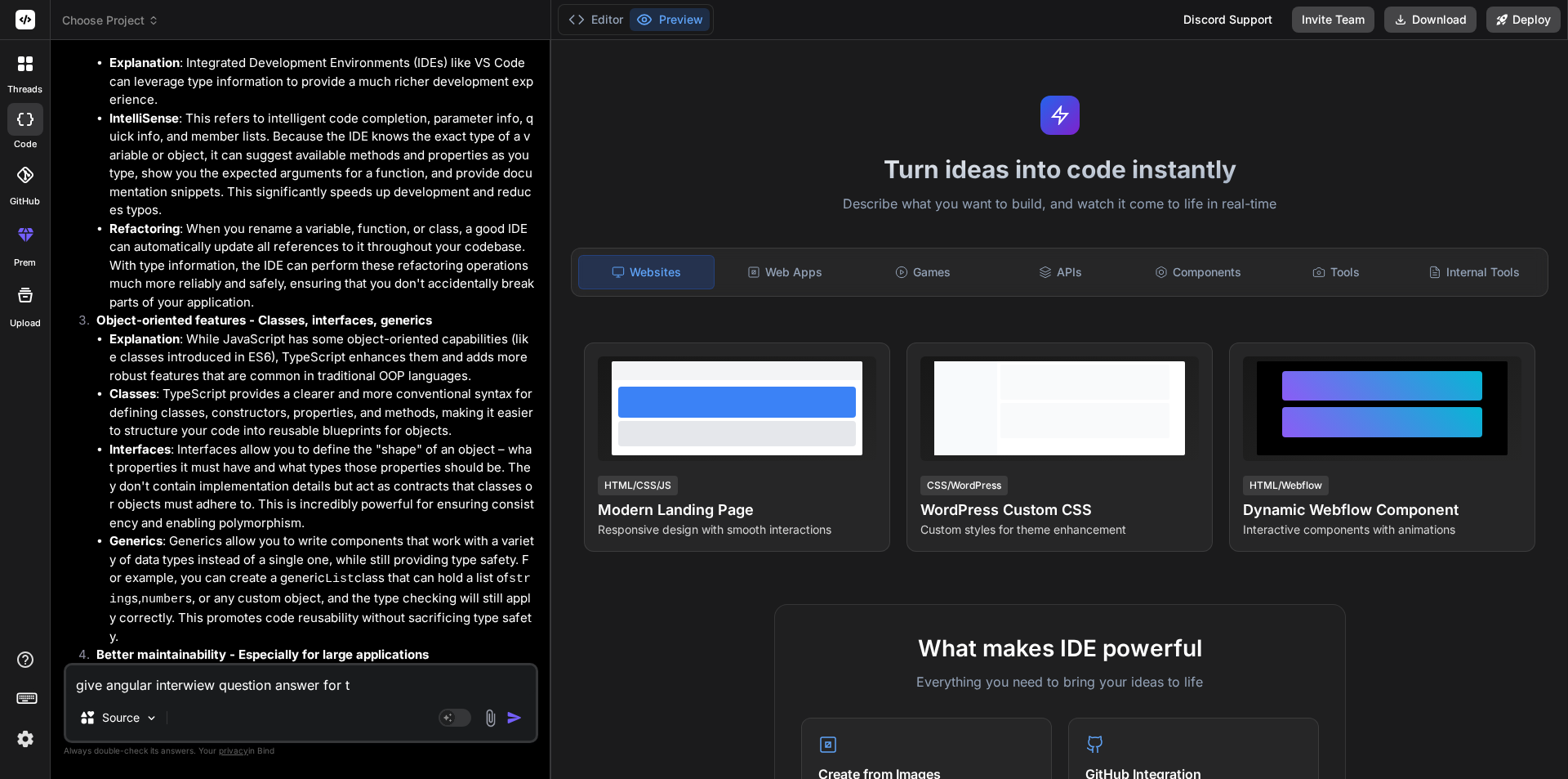
type textarea "x"
type textarea "give angular interwiew question answer for two"
type textarea "x"
type textarea "give angular interwiew question answer for twom"
type textarea "x"
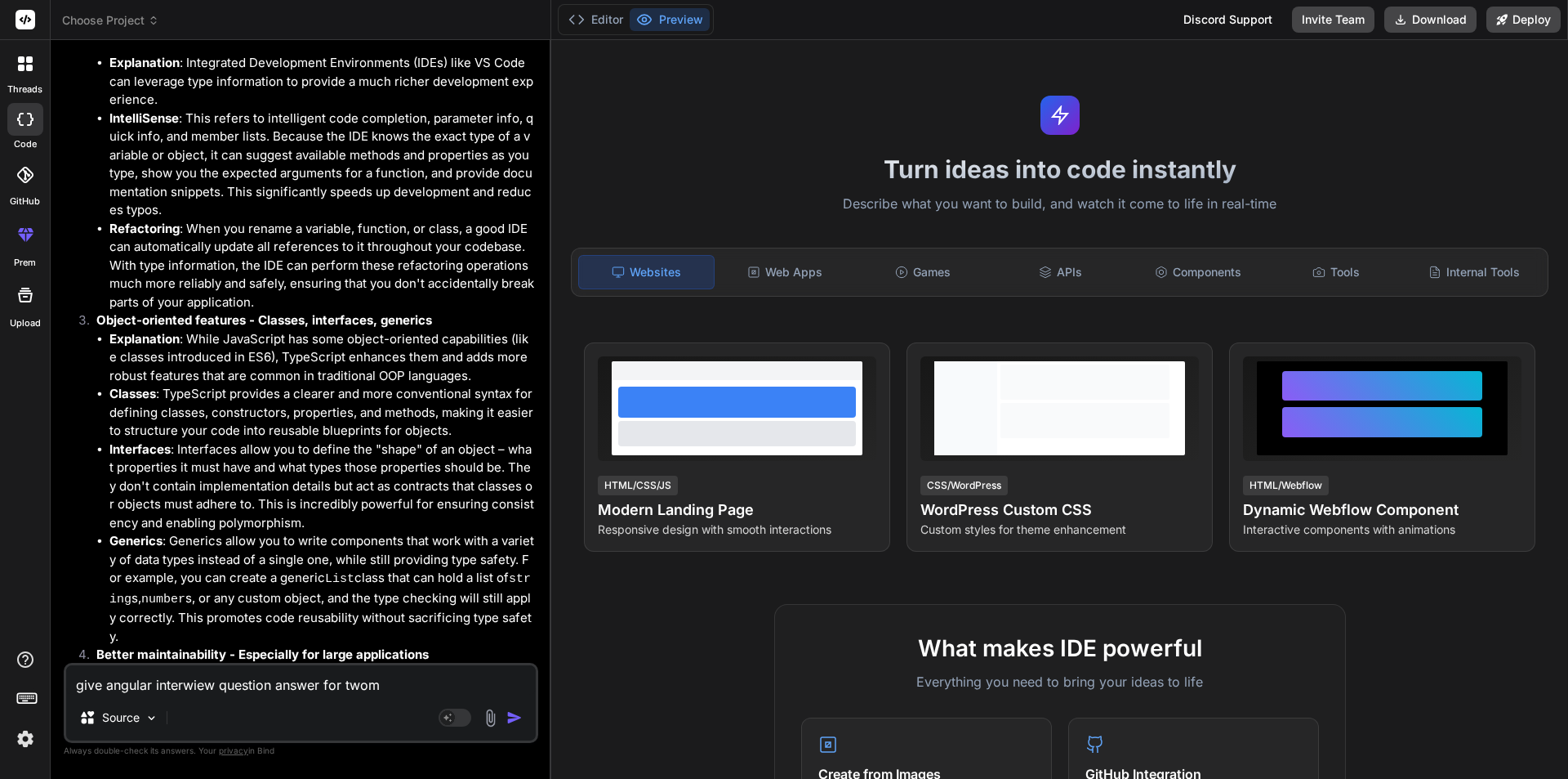
type textarea "give angular interwiew question answer for two"
type textarea "x"
type textarea "give angular interwiew question answer for two"
type textarea "x"
type textarea "give angular interwiew question answer for two y"
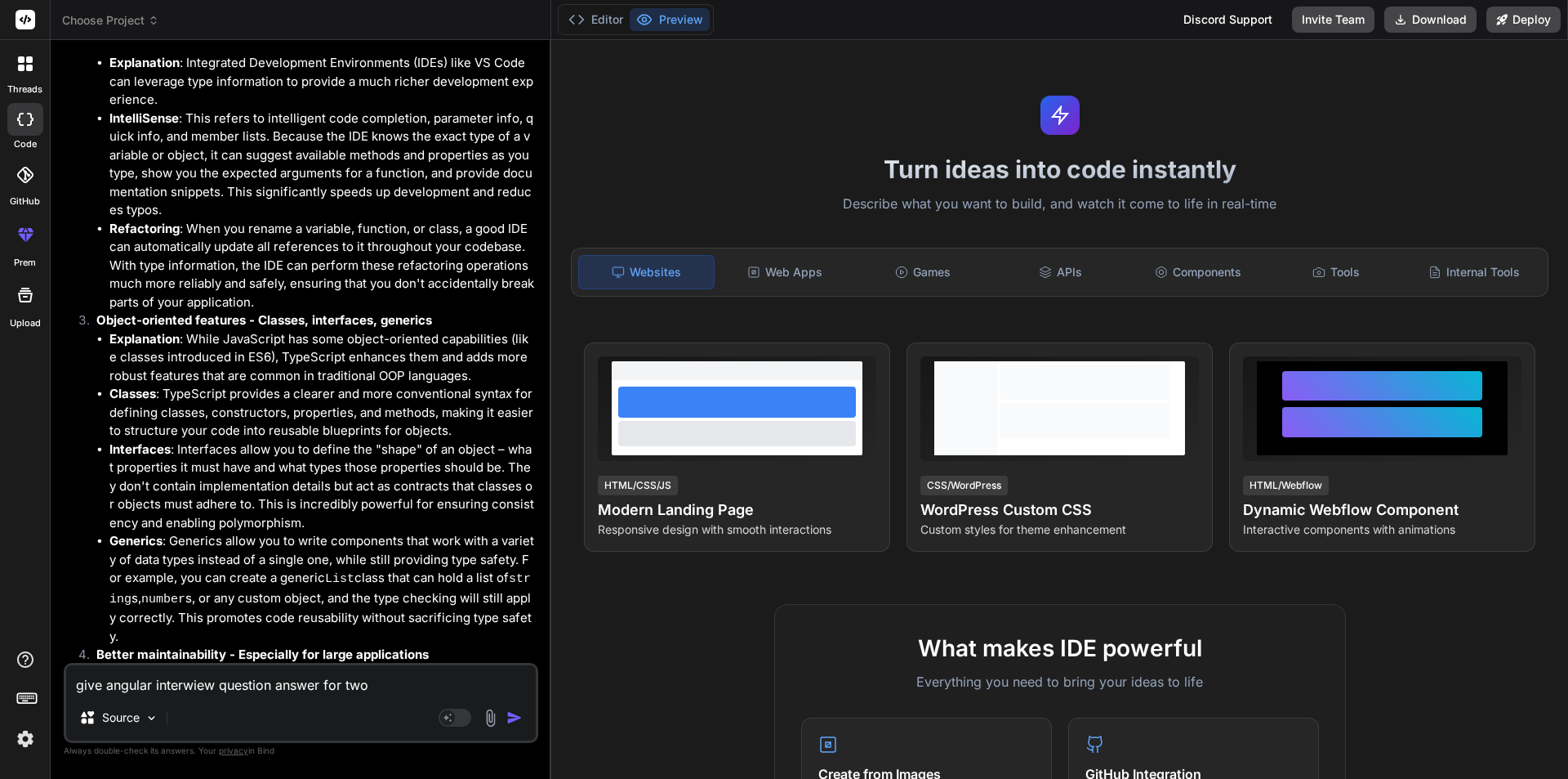
type textarea "x"
type textarea "give angular interwiew question answer for two ye"
type textarea "x"
type textarea "give angular interwiew question answer for two yea"
type textarea "x"
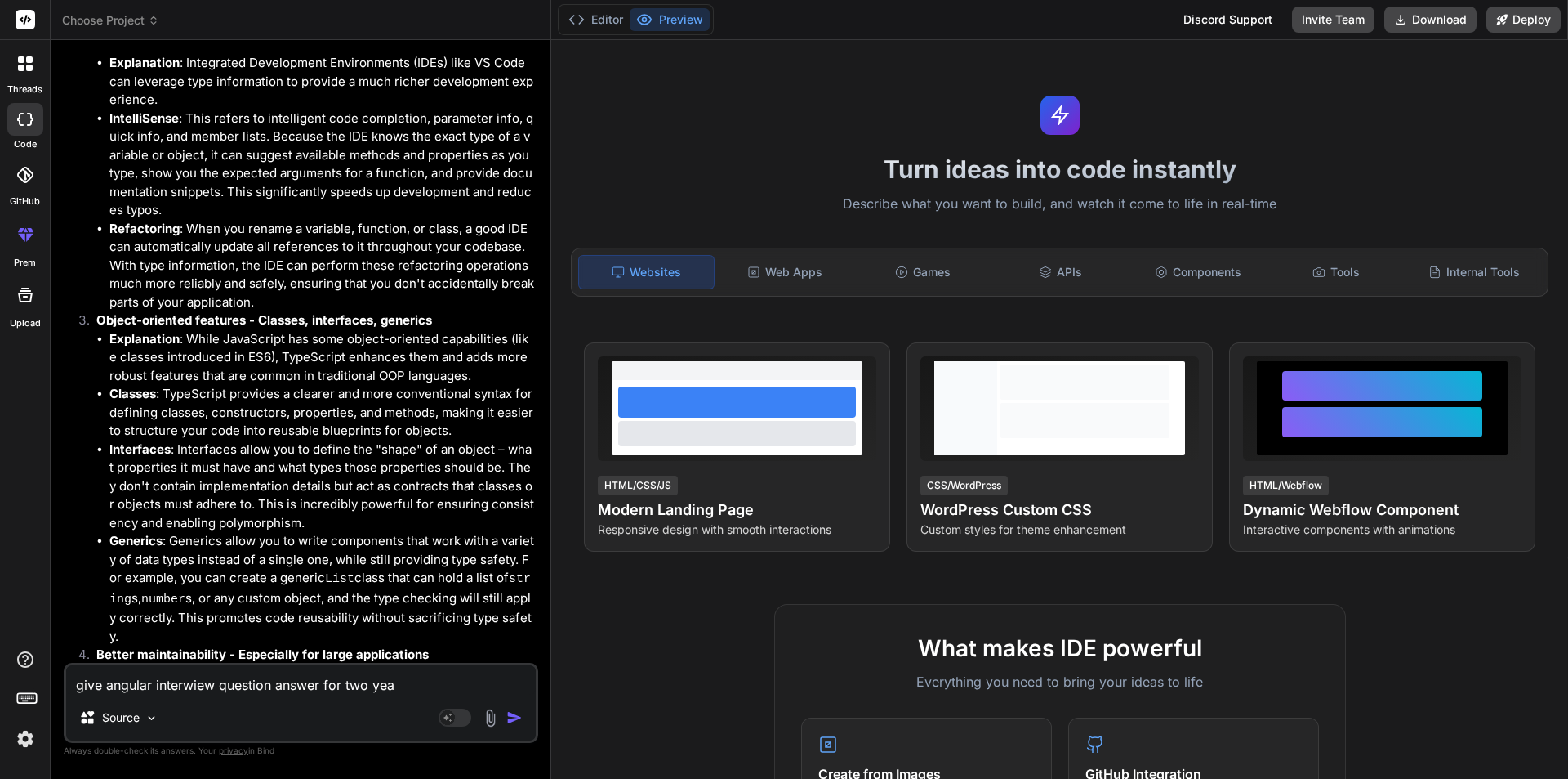
type textarea "give angular interwiew question answer for two year"
type textarea "x"
type textarea "give angular interwiew question answer for two year"
type textarea "x"
type textarea "give angular interwiew question answer for two year e"
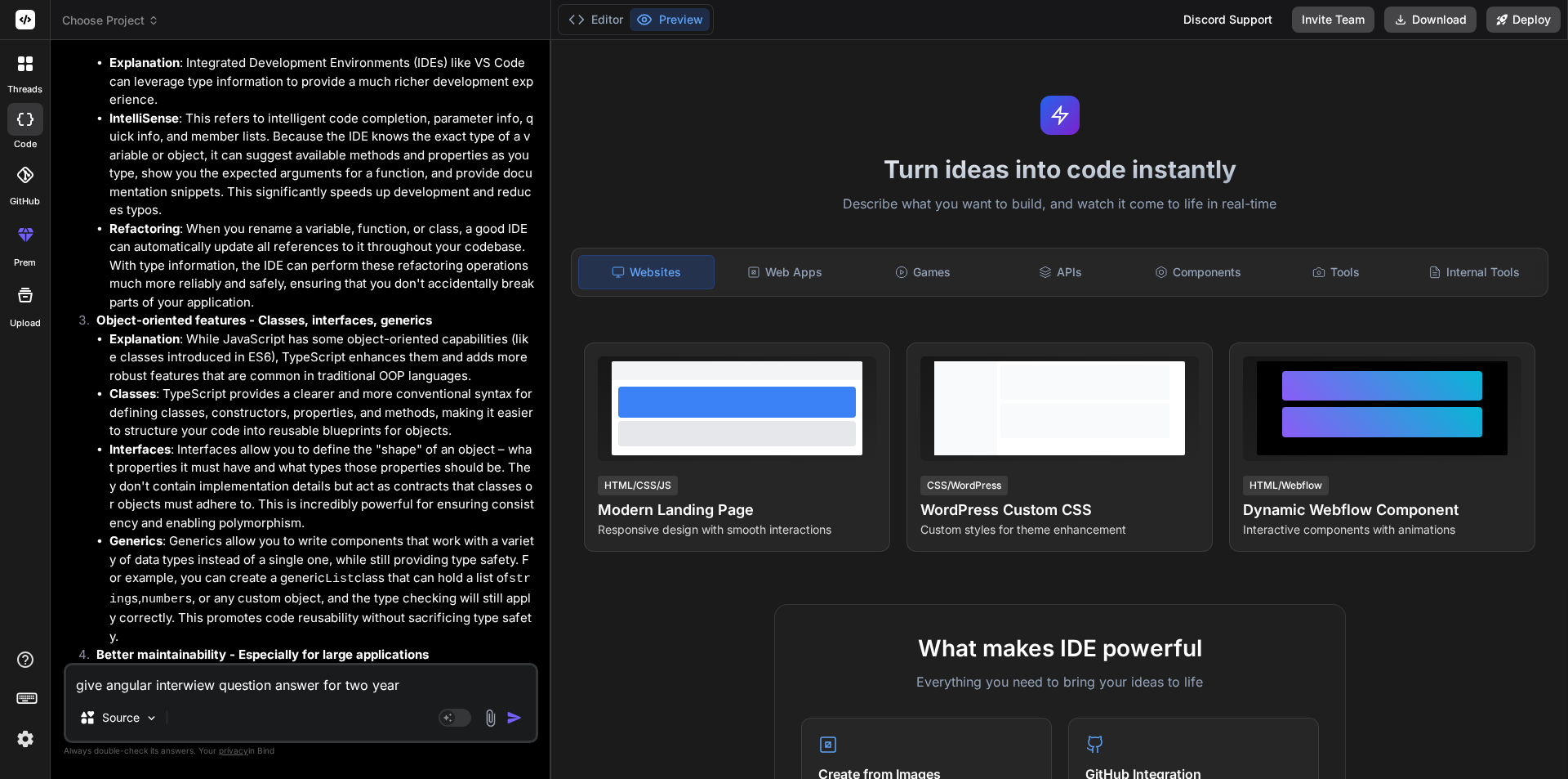
type textarea "x"
type textarea "give angular interwiew question answer for two year ex"
type textarea "x"
type textarea "give angular interwiew question answer for two year exp"
type textarea "x"
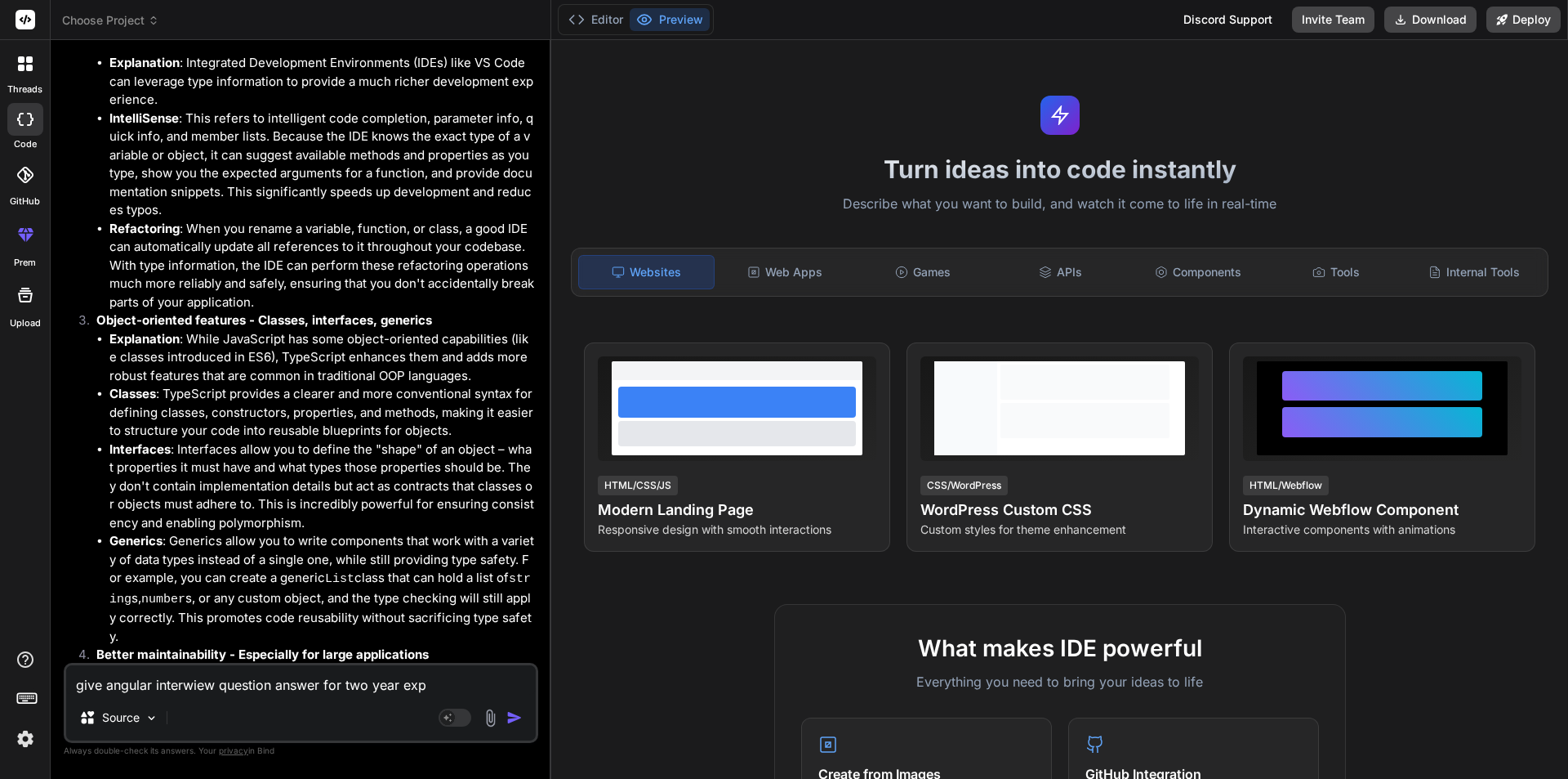
type textarea "give angular interwiew question answer for two year expe"
type textarea "x"
type textarea "give angular interwiew question answer for two year expex"
type textarea "x"
type textarea "give angular interwiew question answer for two year expe"
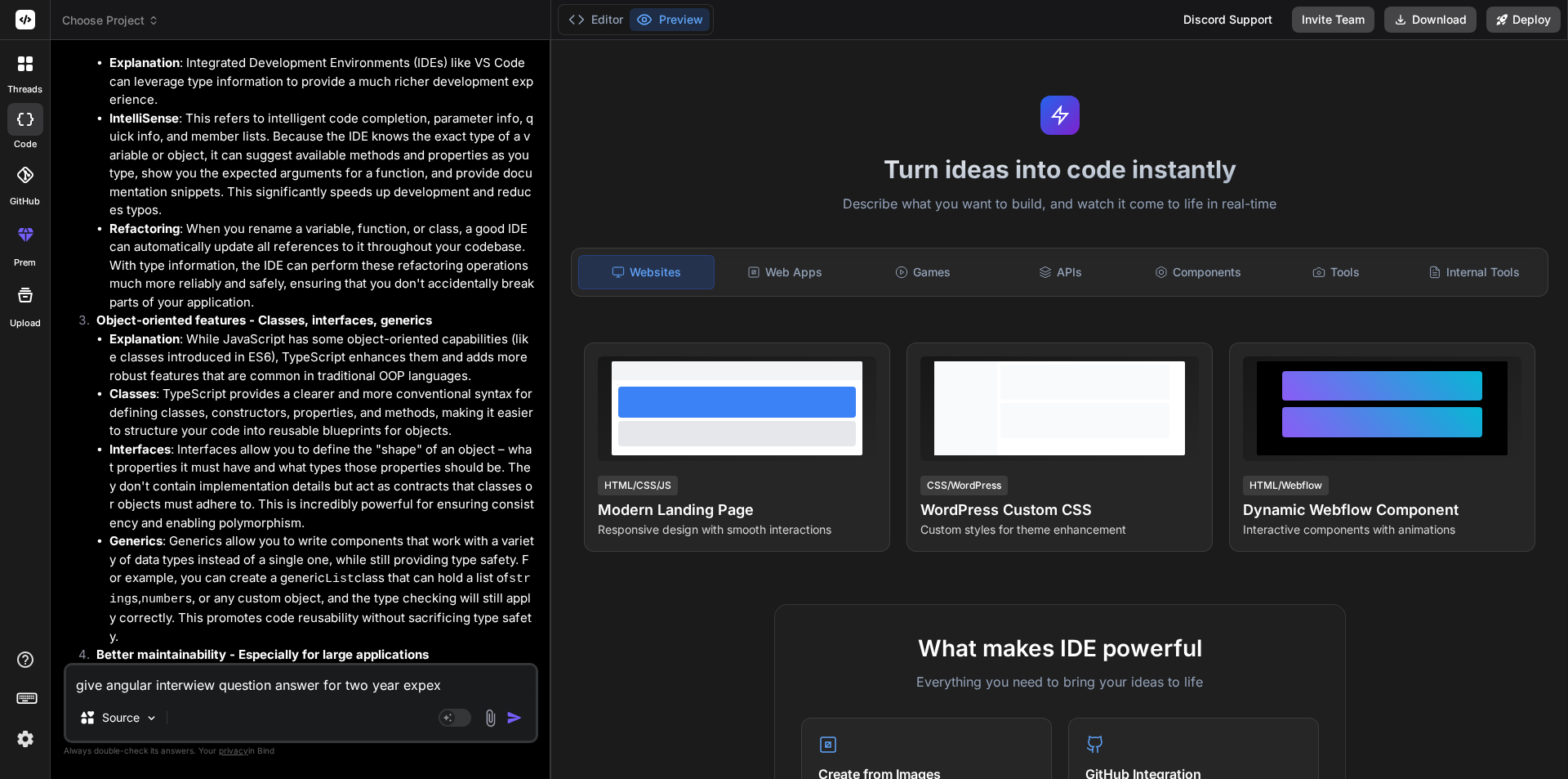
type textarea "x"
type textarea "give angular interwiew question answer for two year exper"
type textarea "x"
type textarea "give angular interwiew question answer for two year experi"
type textarea "x"
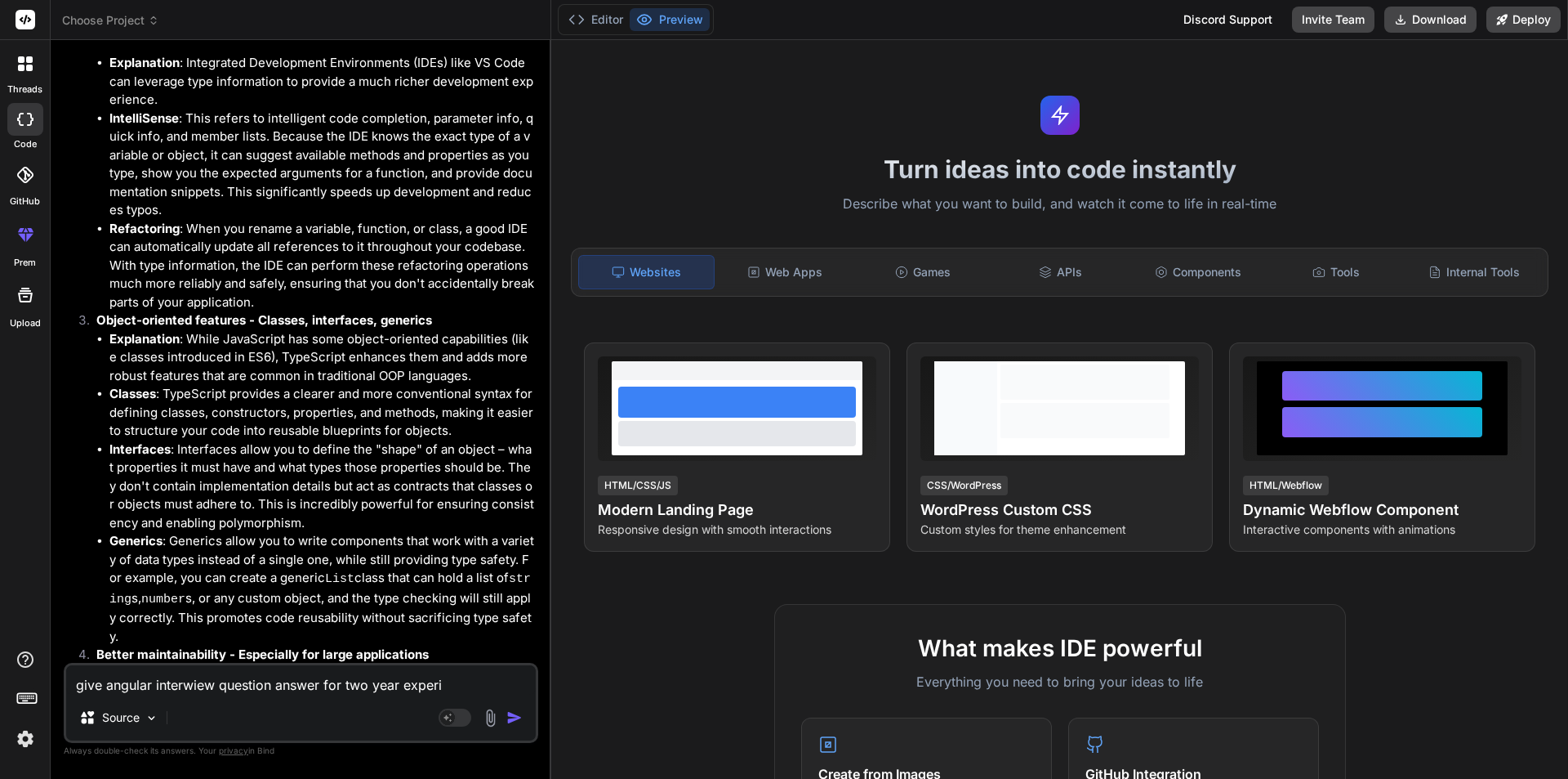
type textarea "give angular interwiew question answer for two year experie"
type textarea "x"
type textarea "give angular interwiew question answer for two year experien"
type textarea "x"
type textarea "give angular interwiew question answer for two year experienc"
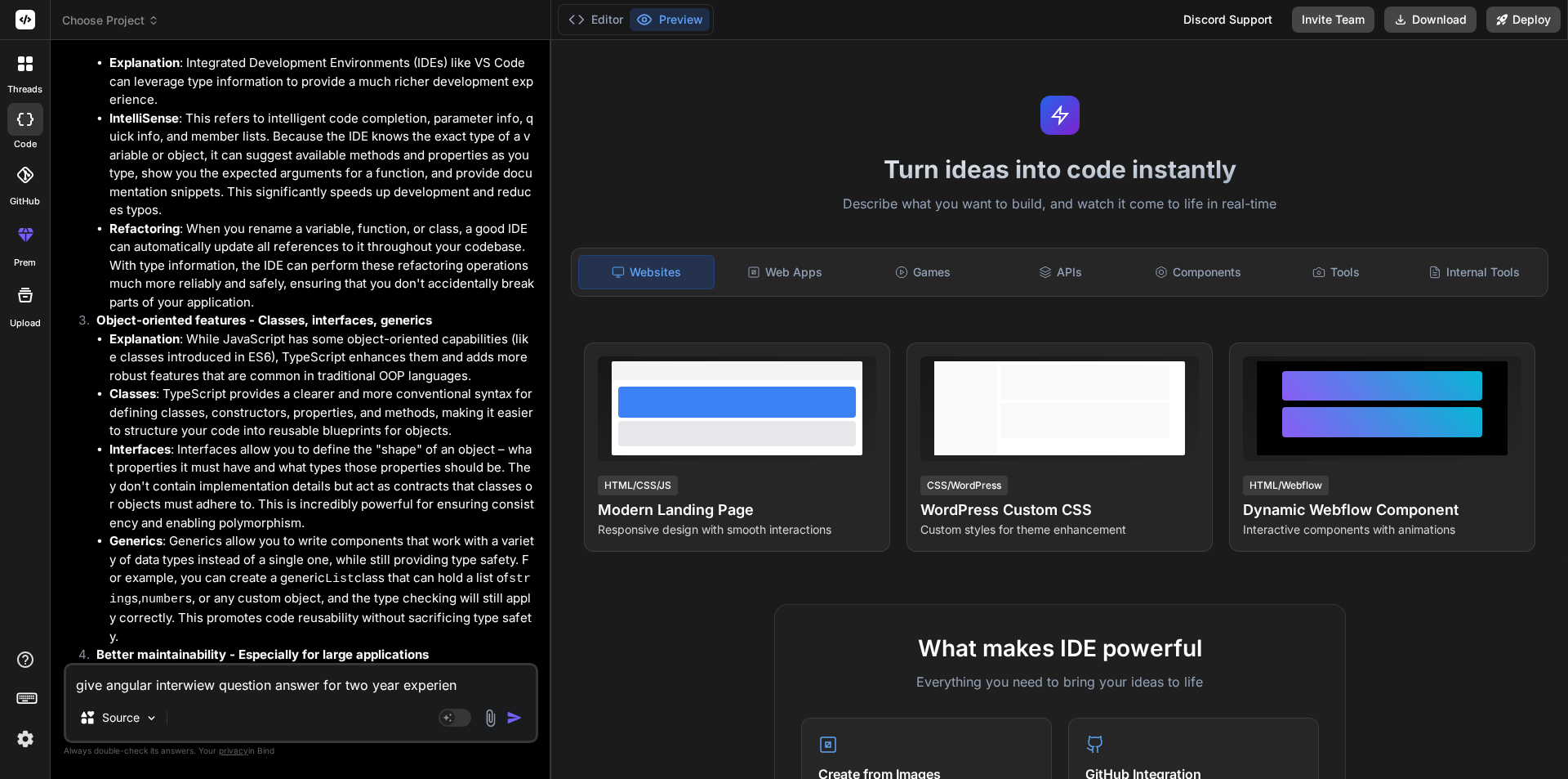
type textarea "x"
type textarea "give angular interwiew question answer for two year experience"
type textarea "x"
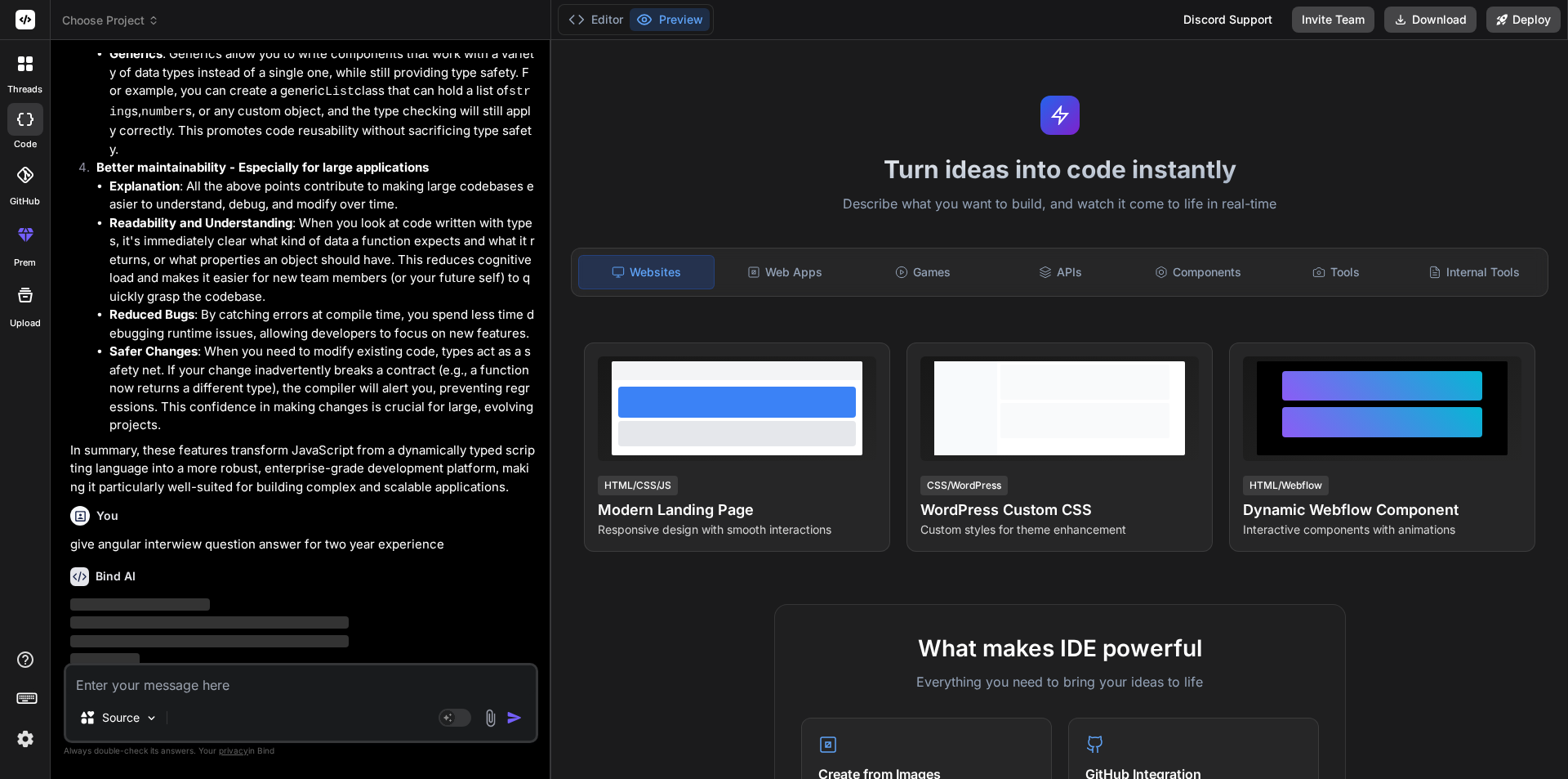
scroll to position [937, 0]
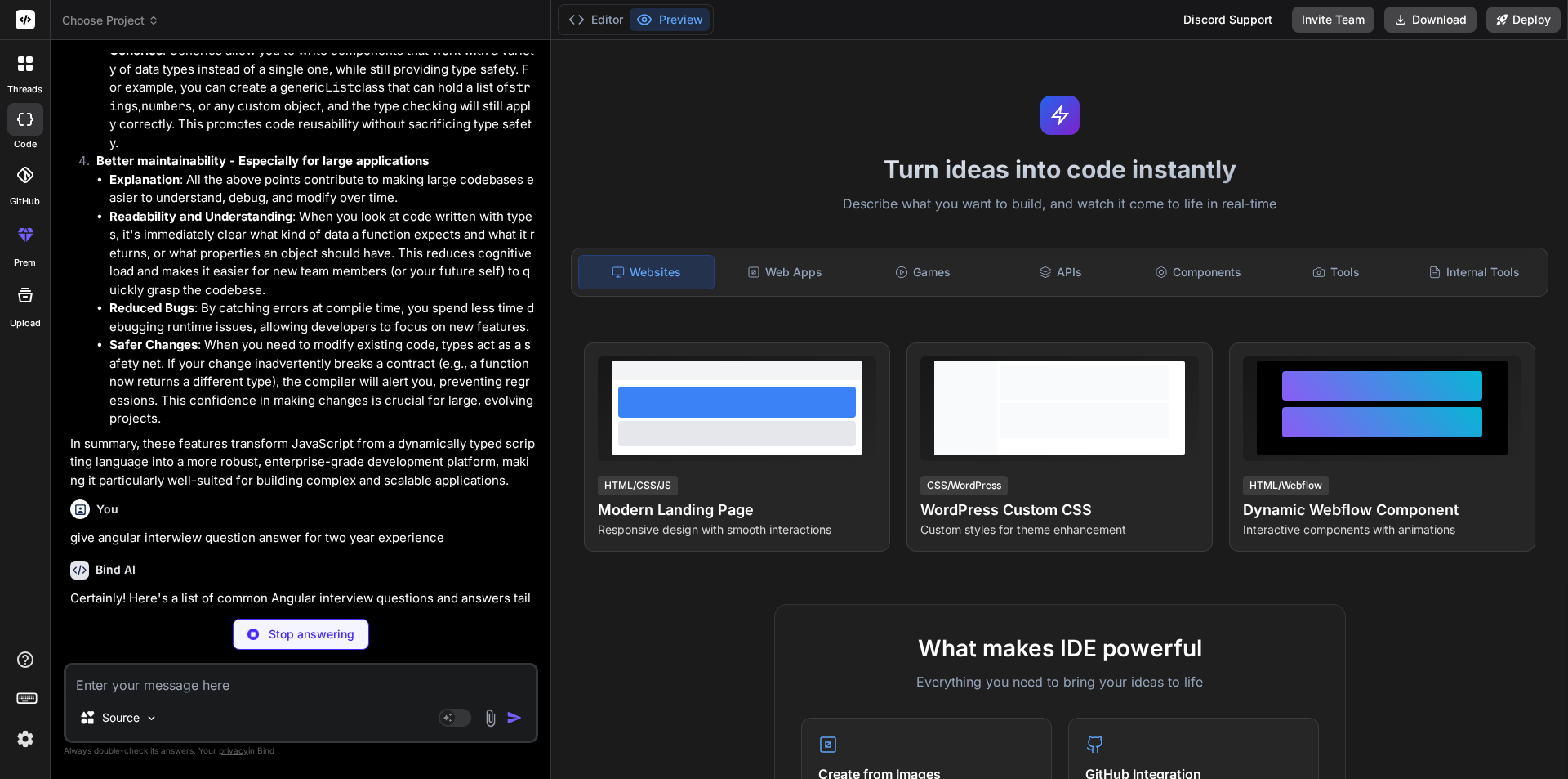
type textarea "x"
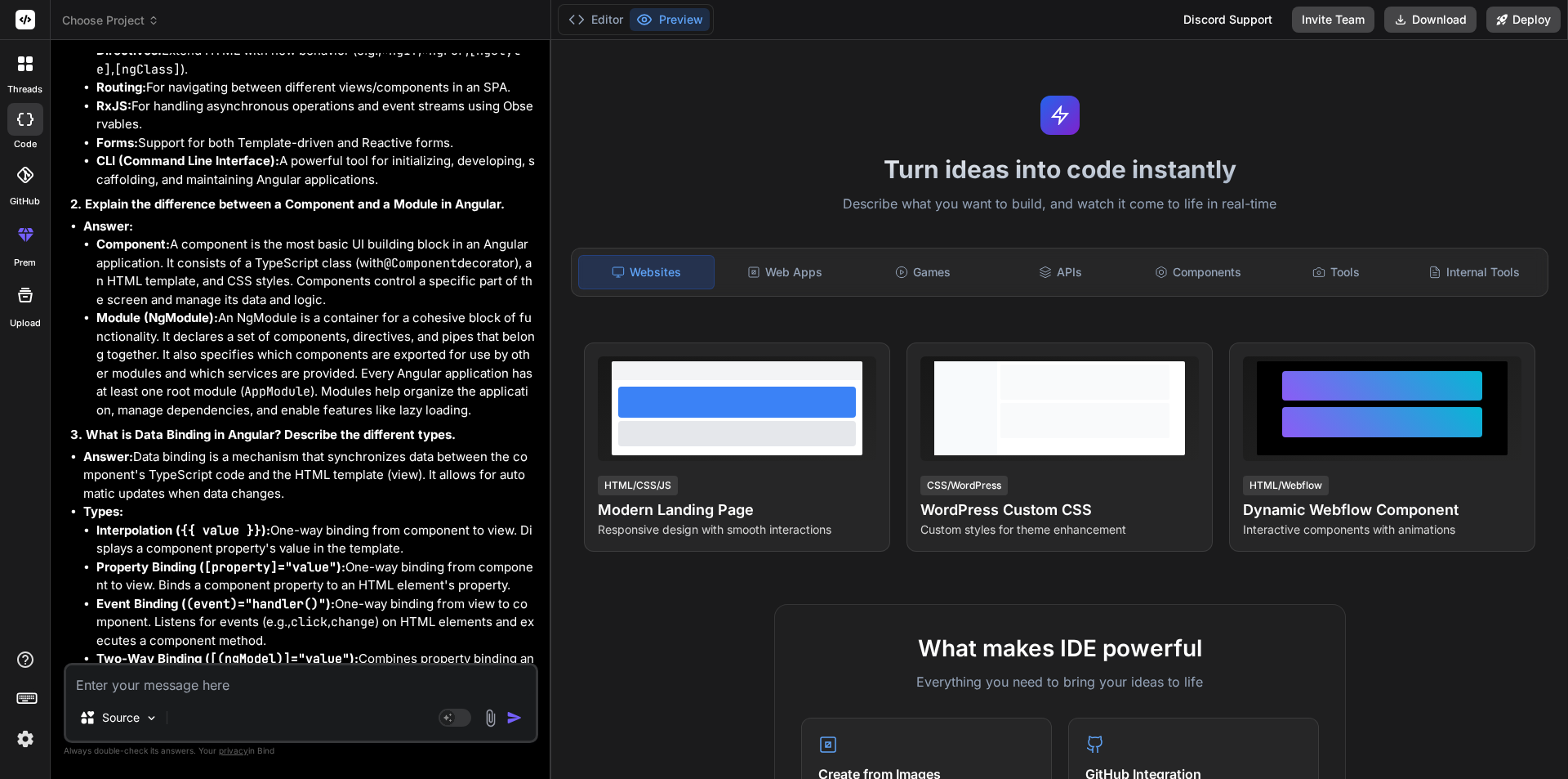
scroll to position [1847, 0]
